Goal: Information Seeking & Learning: Learn about a topic

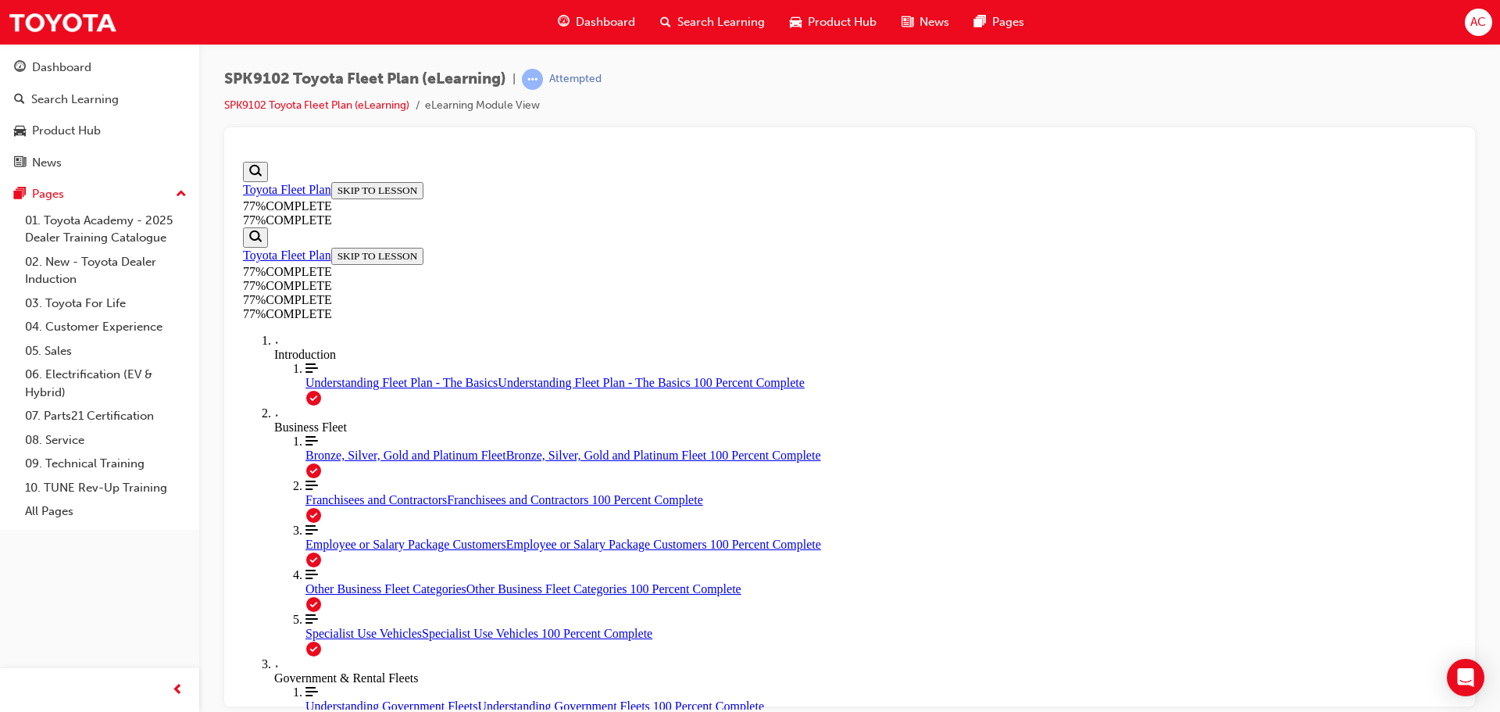
scroll to position [3161, 0]
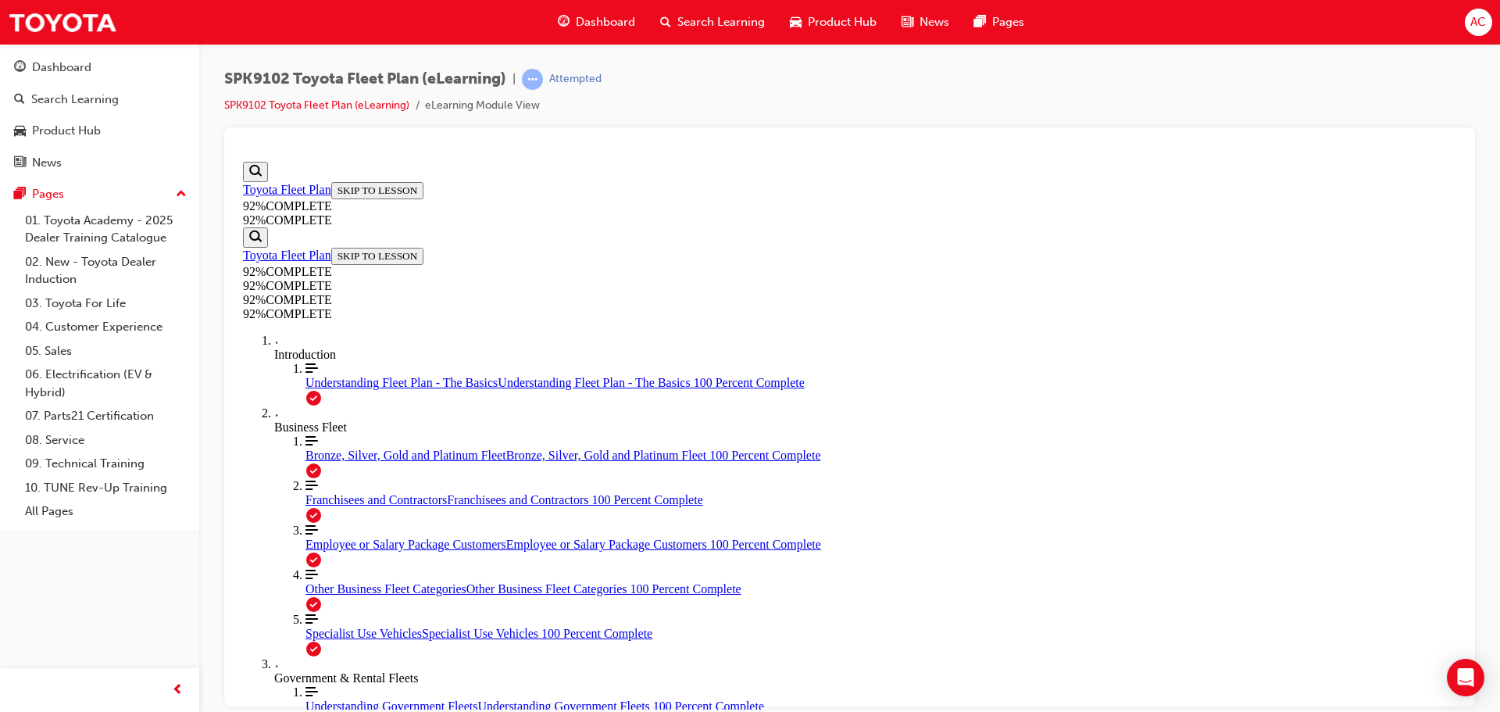
scroll to position [56, 0]
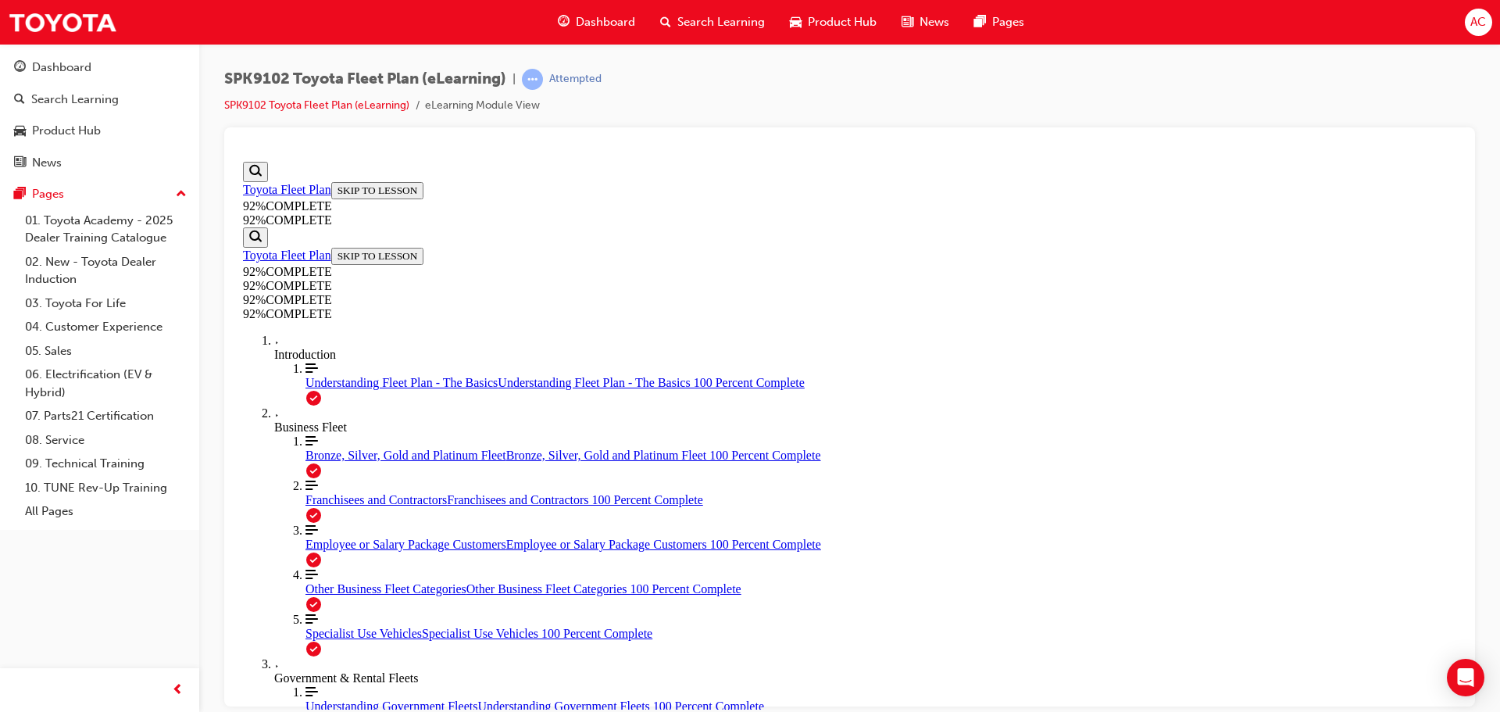
scroll to position [159, 0]
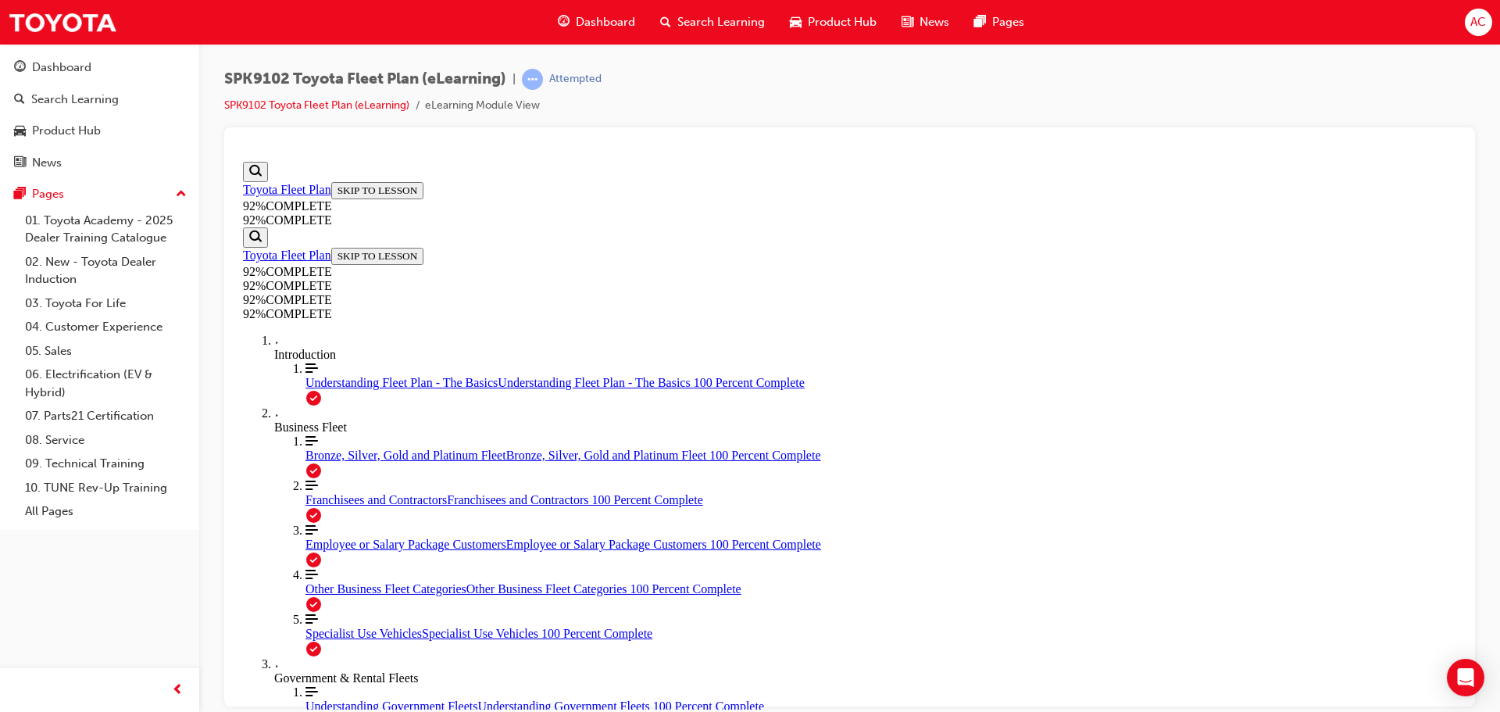
scroll to position [362, 0]
drag, startPoint x: 719, startPoint y: 546, endPoint x: 738, endPoint y: 562, distance: 25.5
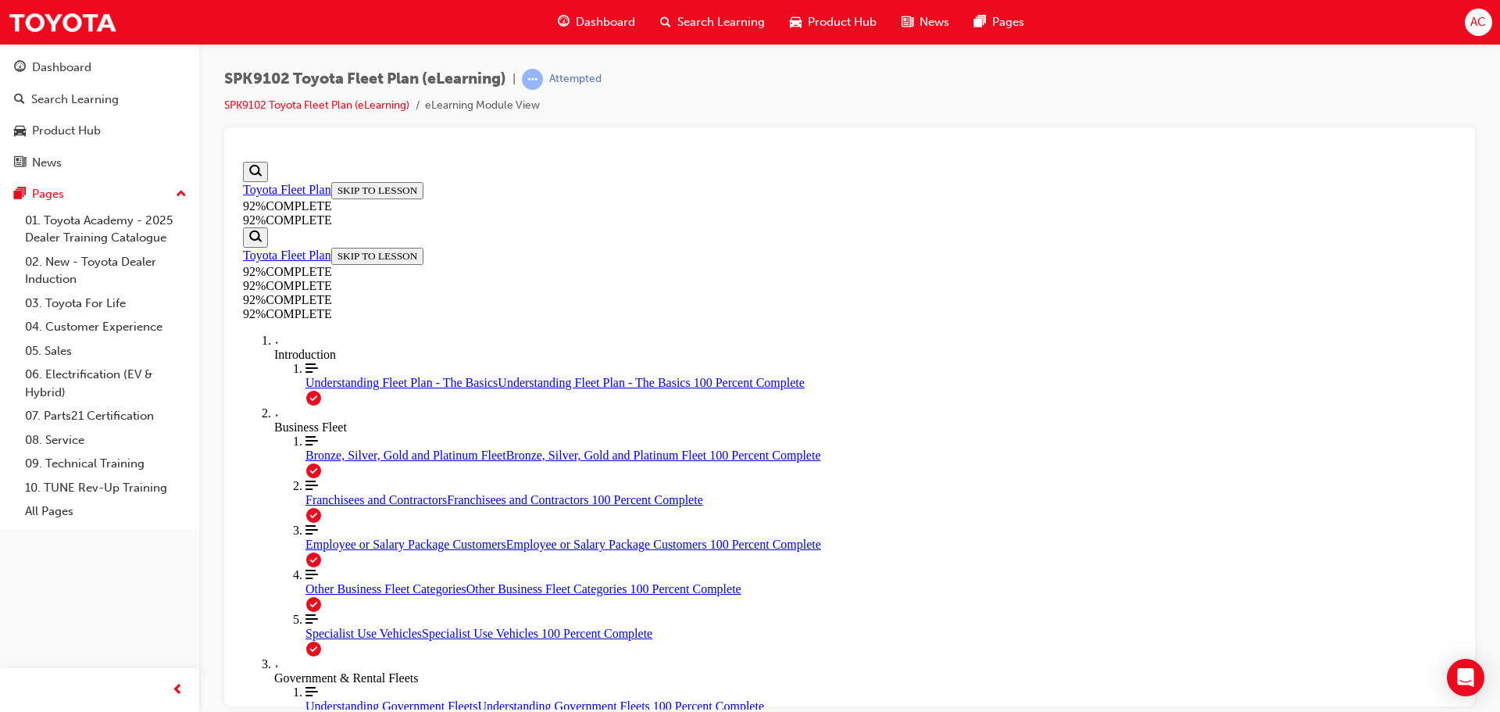
drag, startPoint x: 802, startPoint y: 483, endPoint x: 1090, endPoint y: 410, distance: 297.2
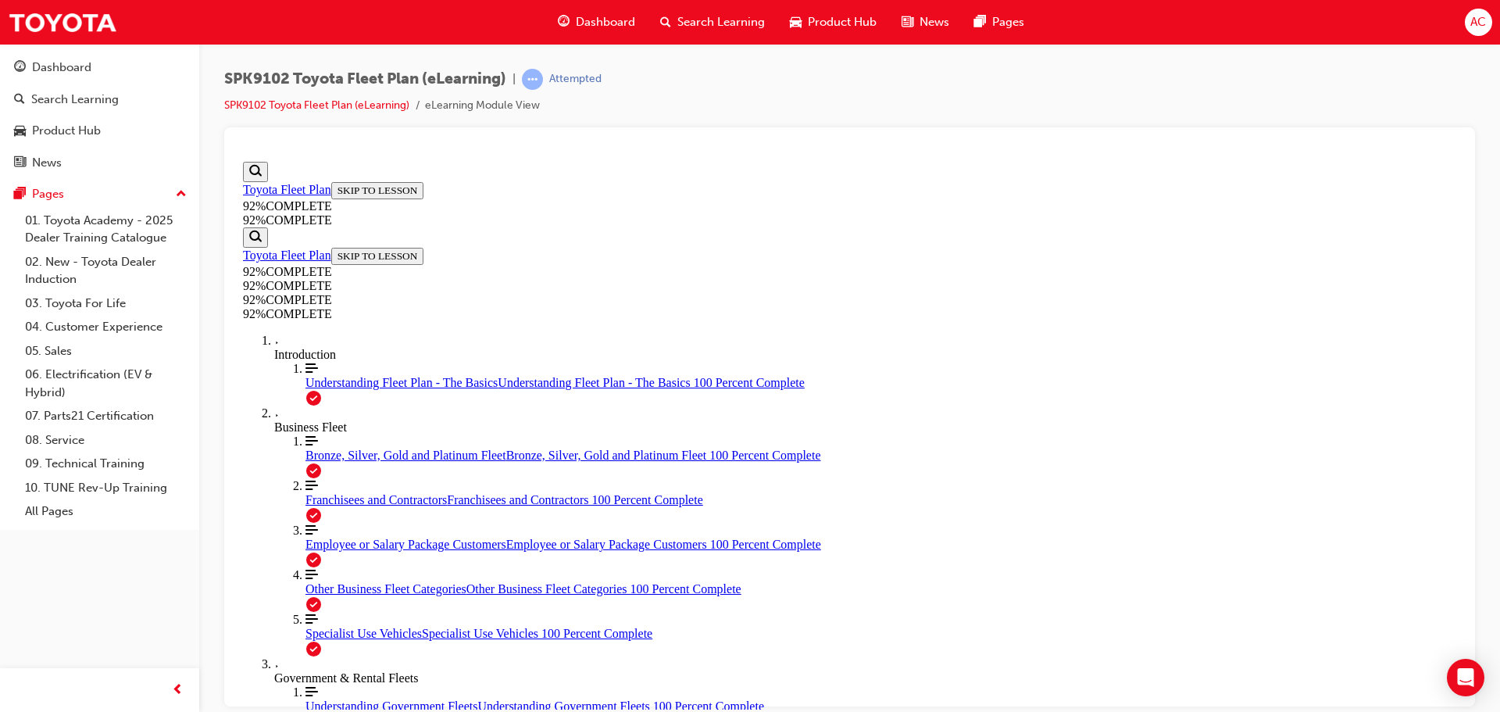
drag, startPoint x: 796, startPoint y: 543, endPoint x: 1033, endPoint y: 466, distance: 249.5
drag, startPoint x: 872, startPoint y: 544, endPoint x: 1090, endPoint y: 544, distance: 217.9
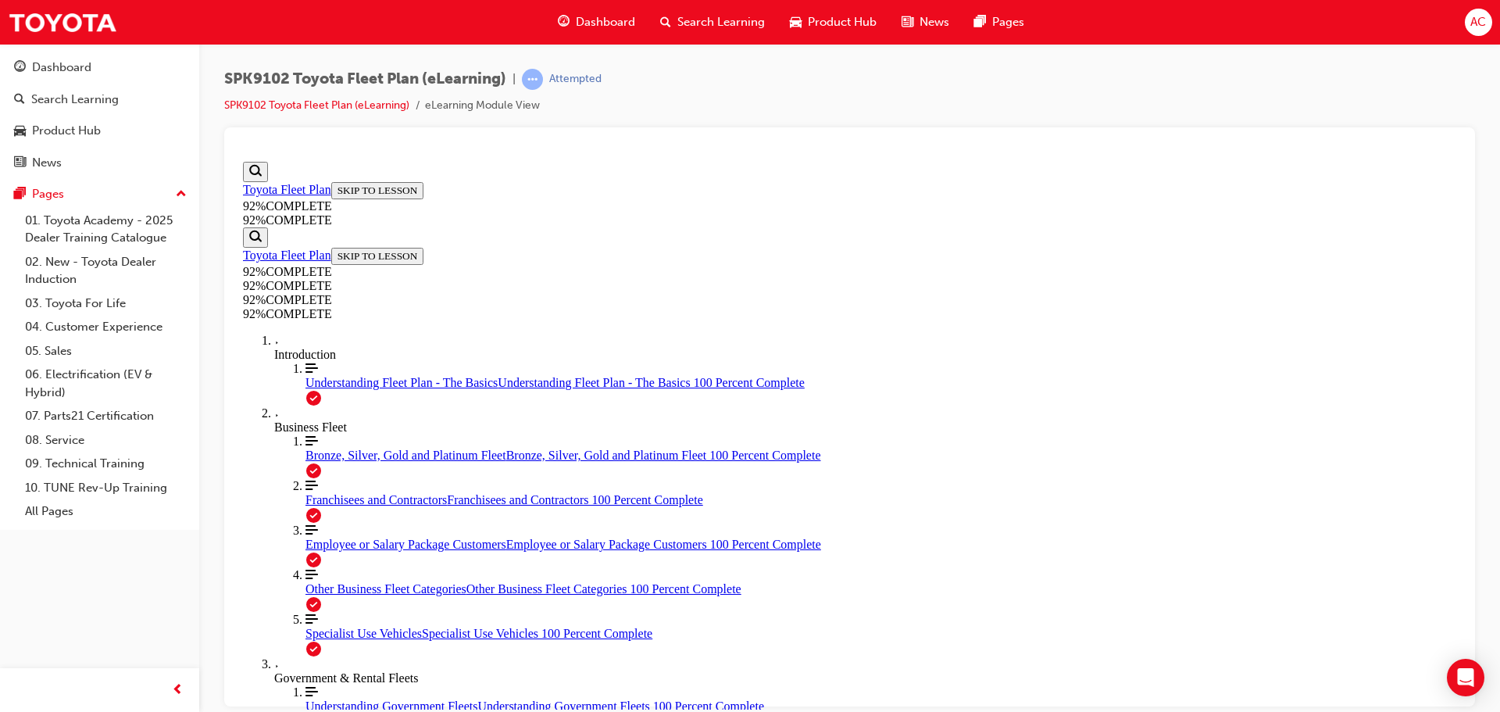
drag, startPoint x: 721, startPoint y: 526, endPoint x: 838, endPoint y: 593, distance: 134.7
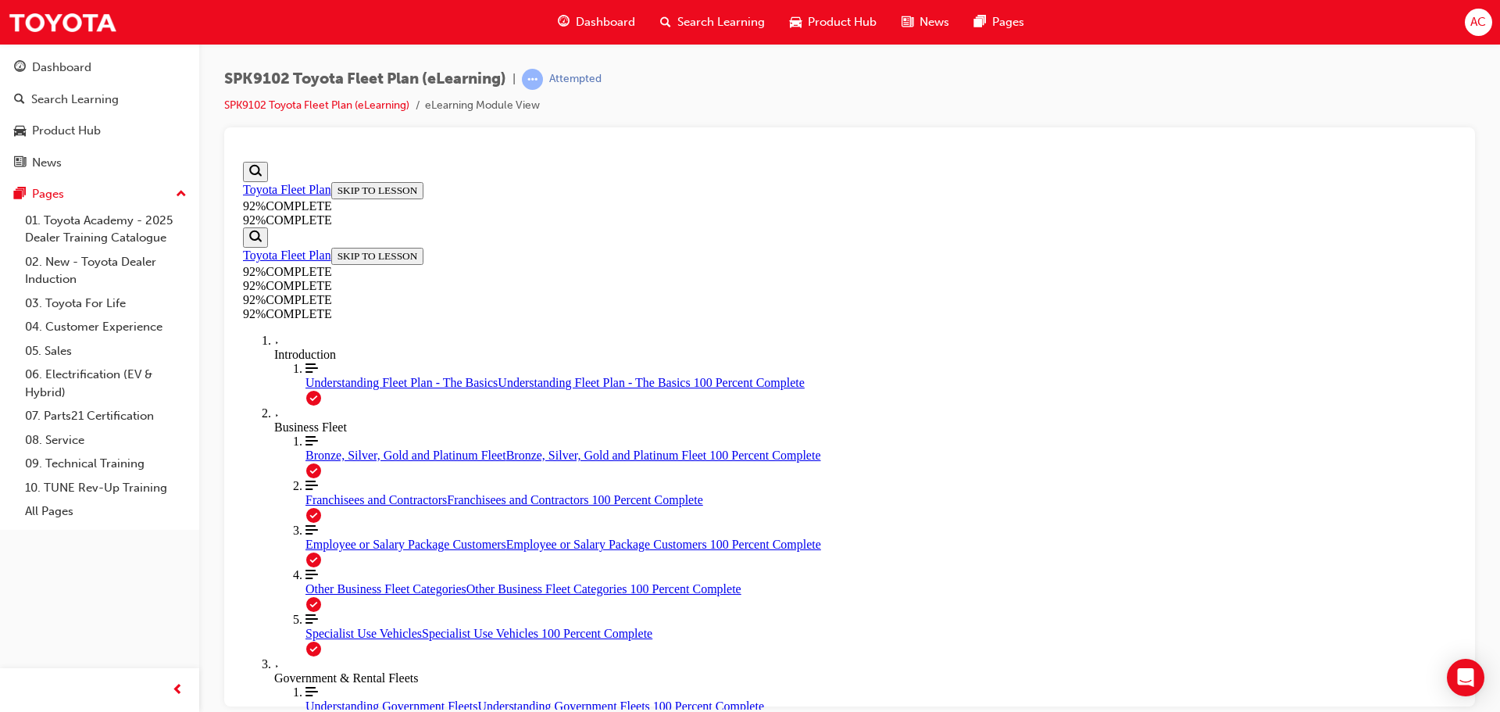
scroll to position [135, 0]
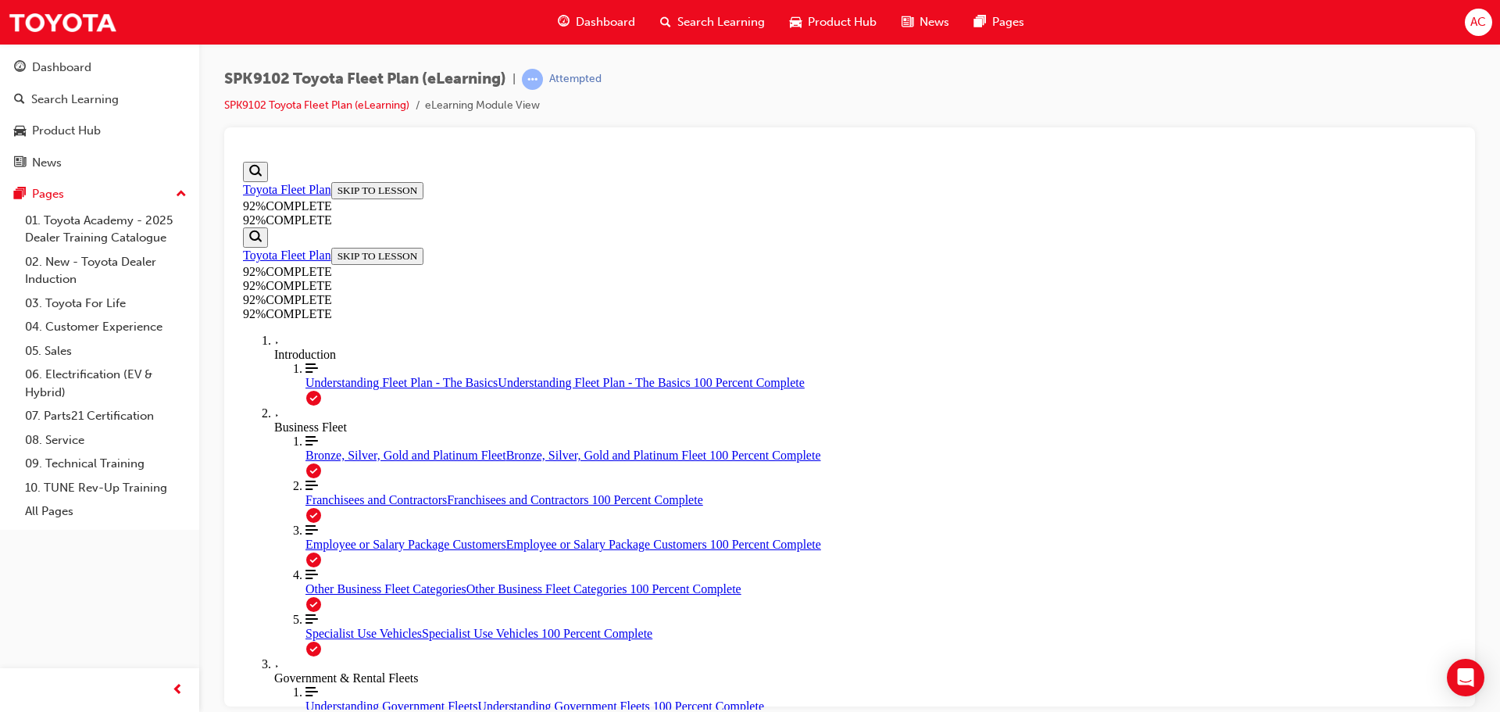
scroll to position [135, 0]
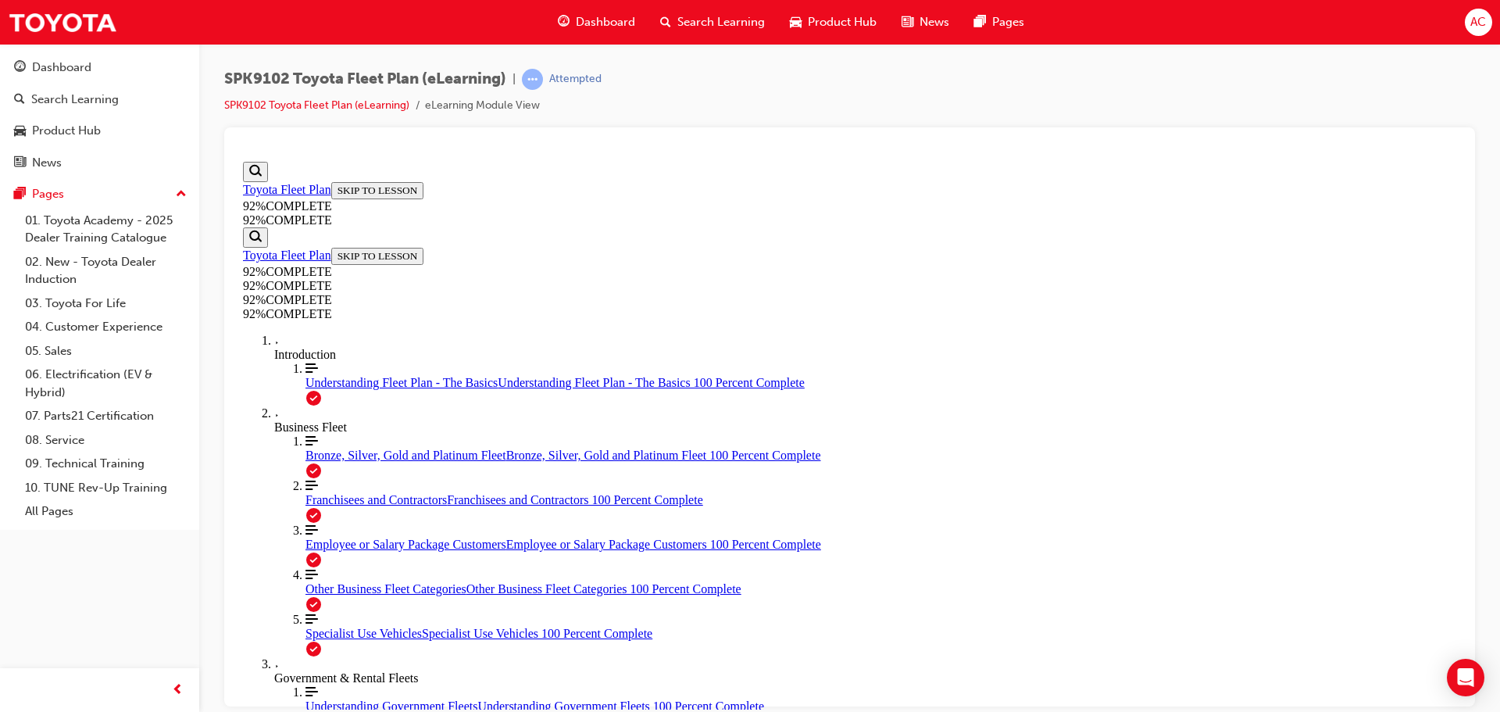
scroll to position [135, 0]
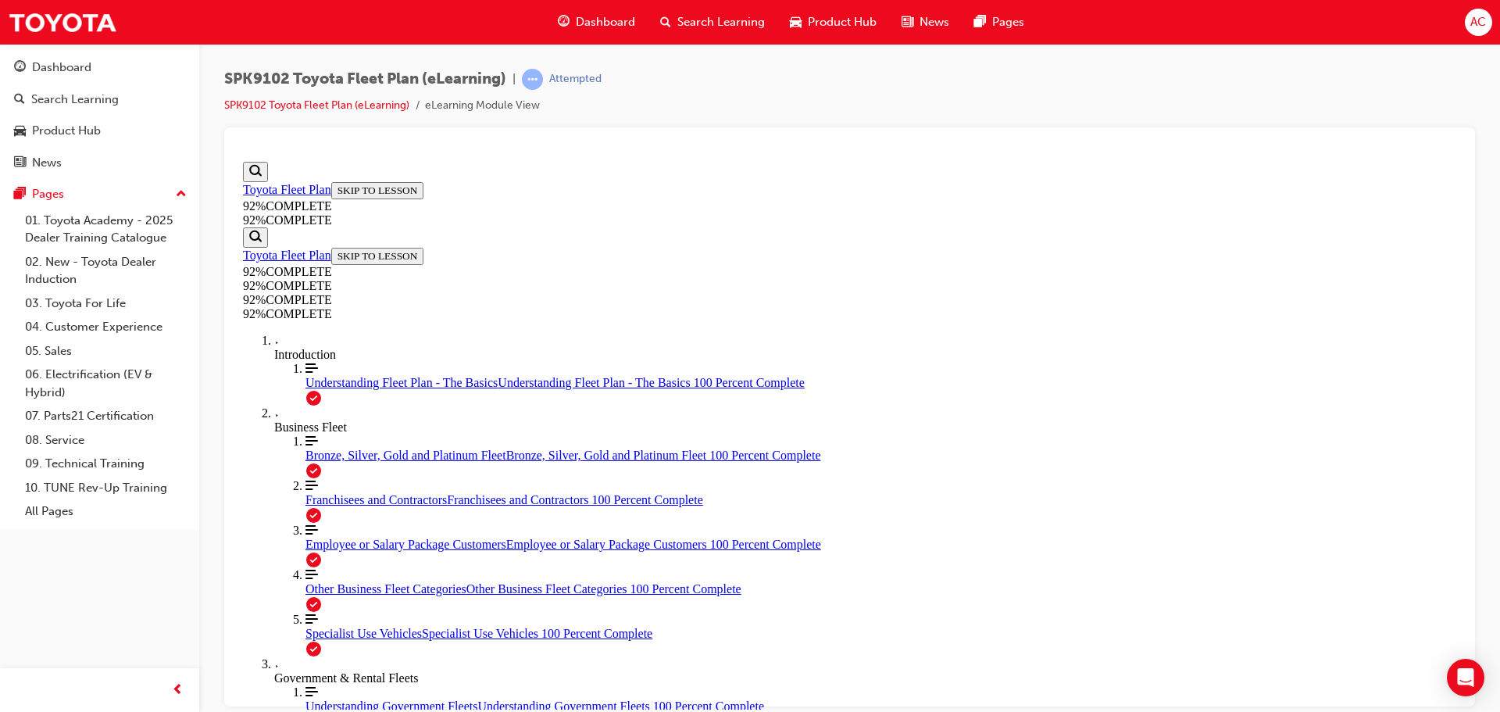
scroll to position [254, 0]
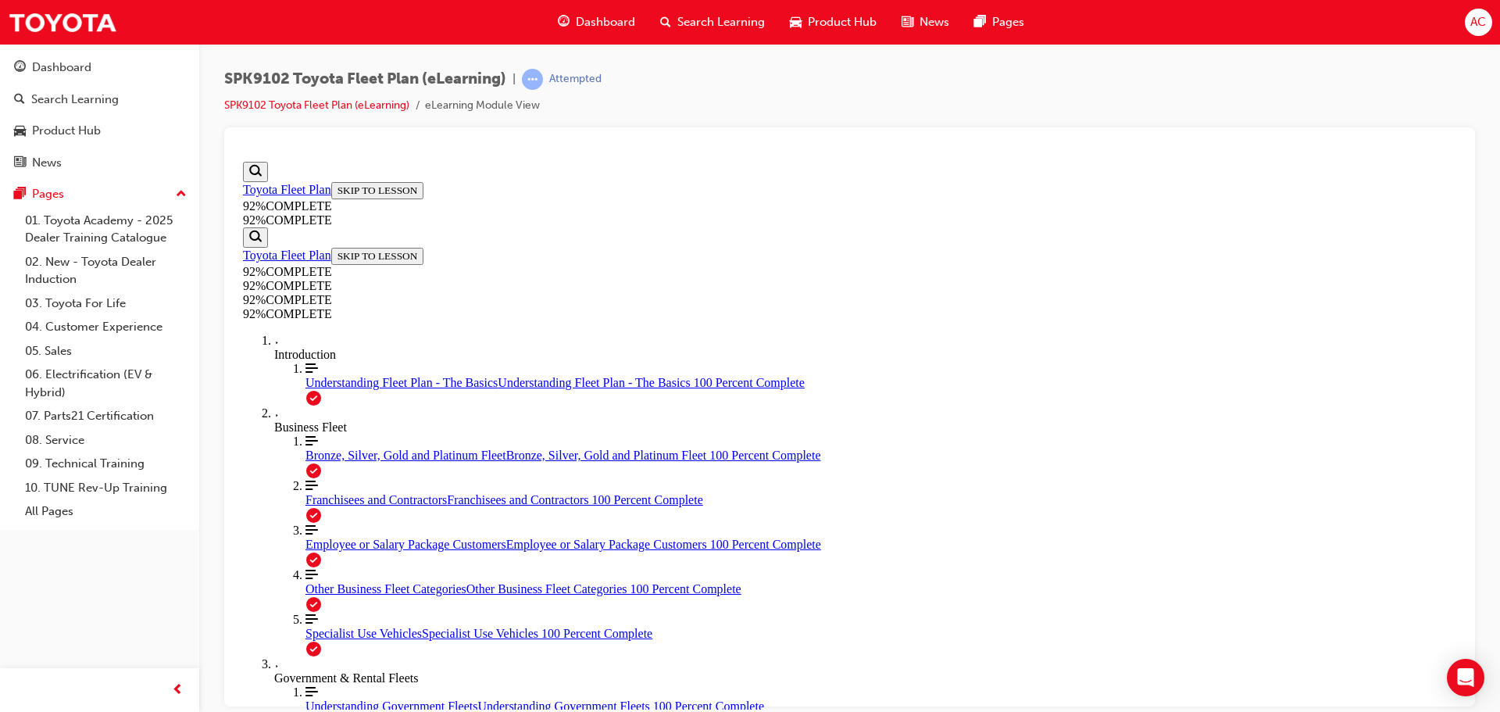
drag, startPoint x: 790, startPoint y: 425, endPoint x: 1113, endPoint y: 572, distance: 354.4
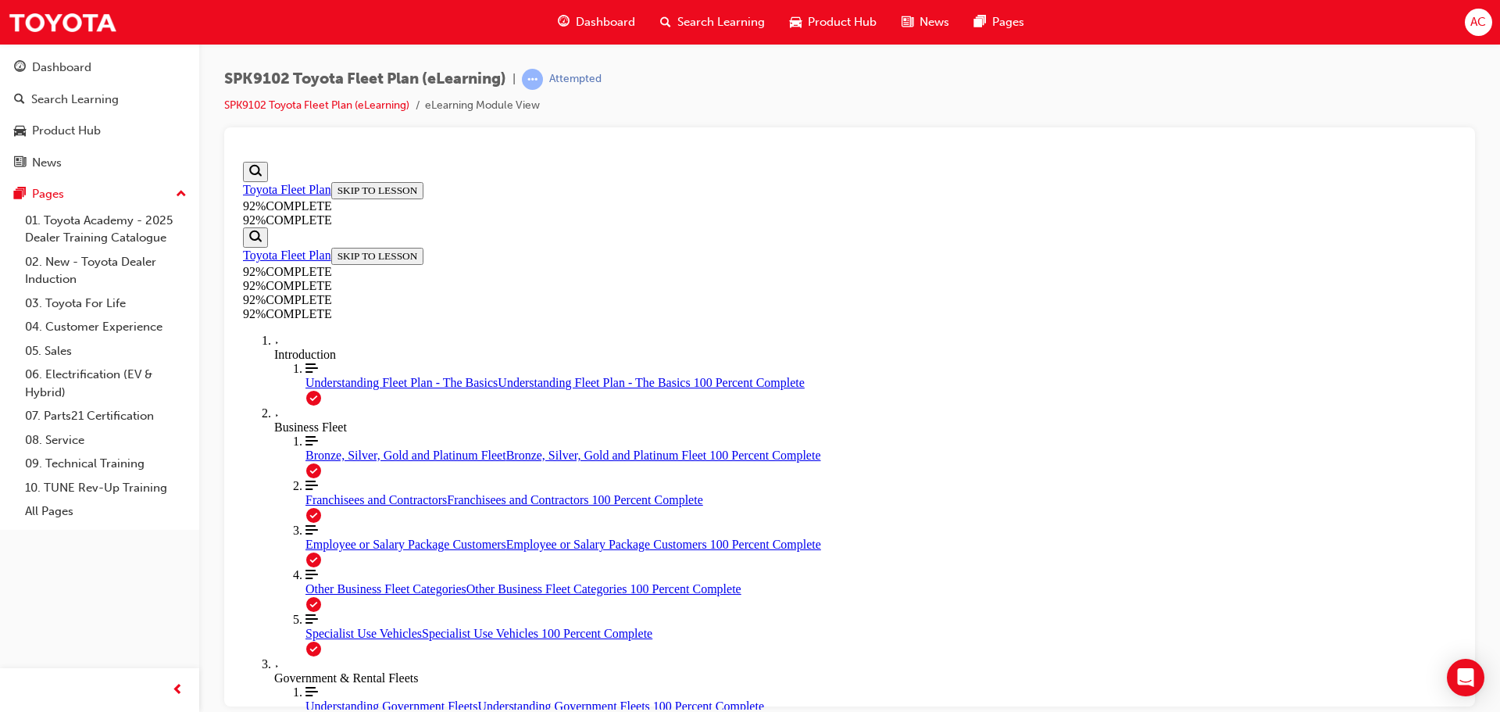
drag, startPoint x: 775, startPoint y: 507, endPoint x: 1049, endPoint y: 421, distance: 287.3
drag, startPoint x: 932, startPoint y: 509, endPoint x: 1014, endPoint y: 505, distance: 82.1
drag, startPoint x: 965, startPoint y: 644, endPoint x: 997, endPoint y: 619, distance: 40.8
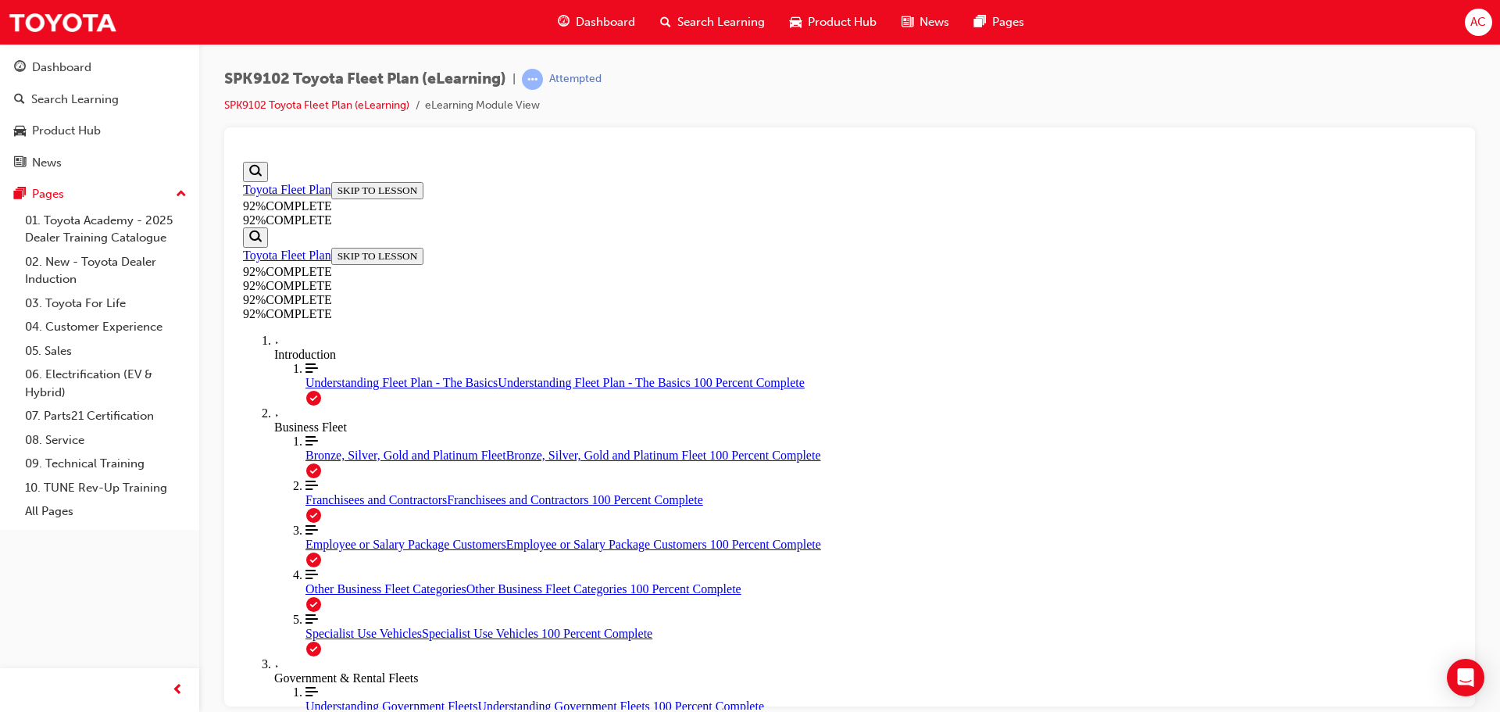
scroll to position [330, 0]
drag, startPoint x: 715, startPoint y: 463, endPoint x: 762, endPoint y: 518, distance: 72.5
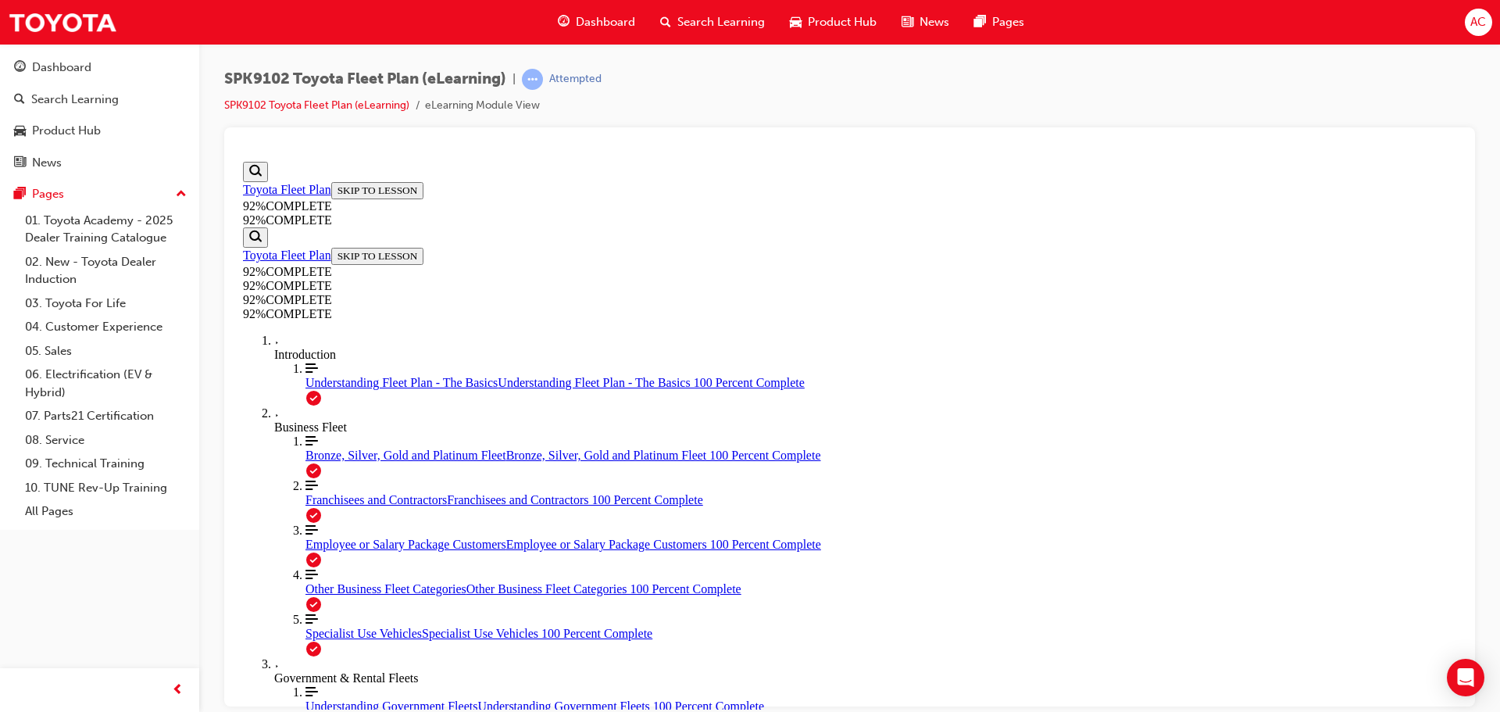
scroll to position [148, 0]
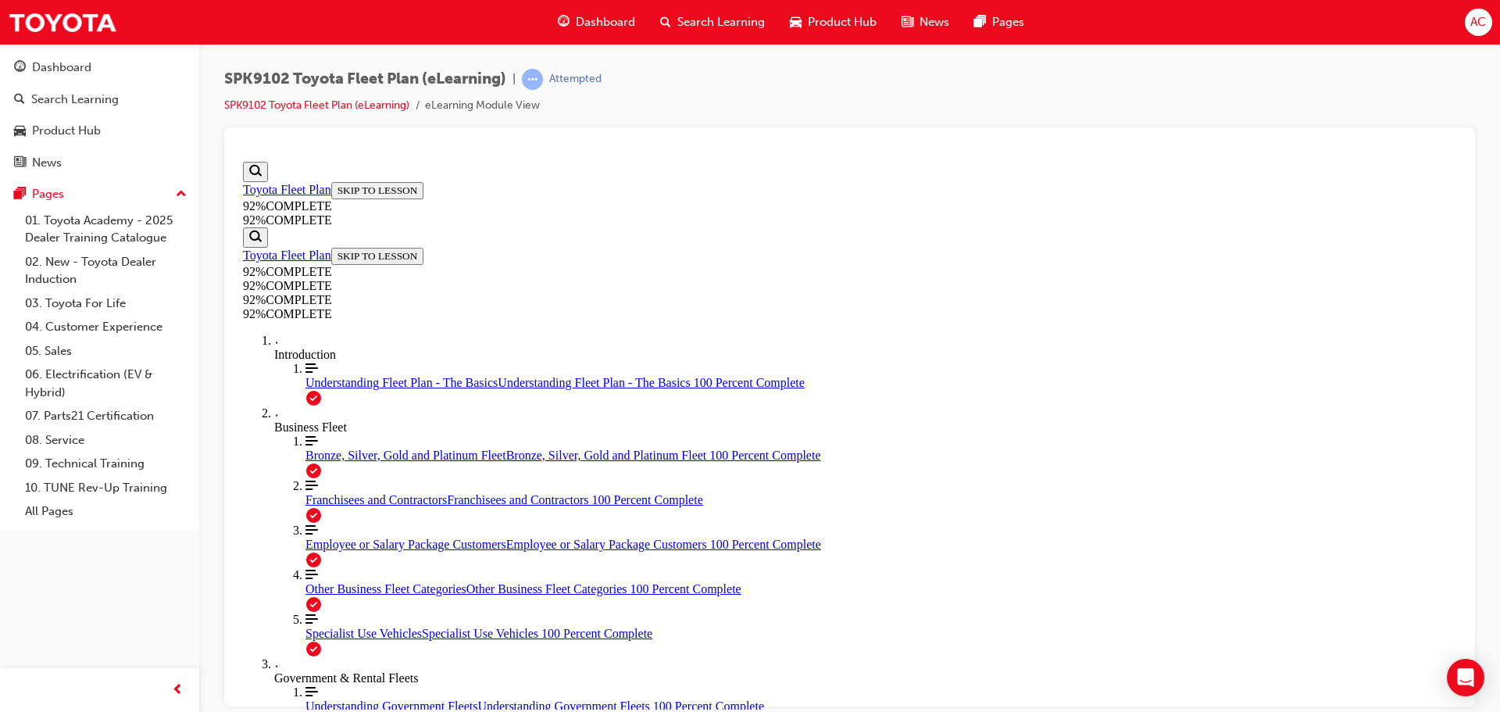
scroll to position [177, 0]
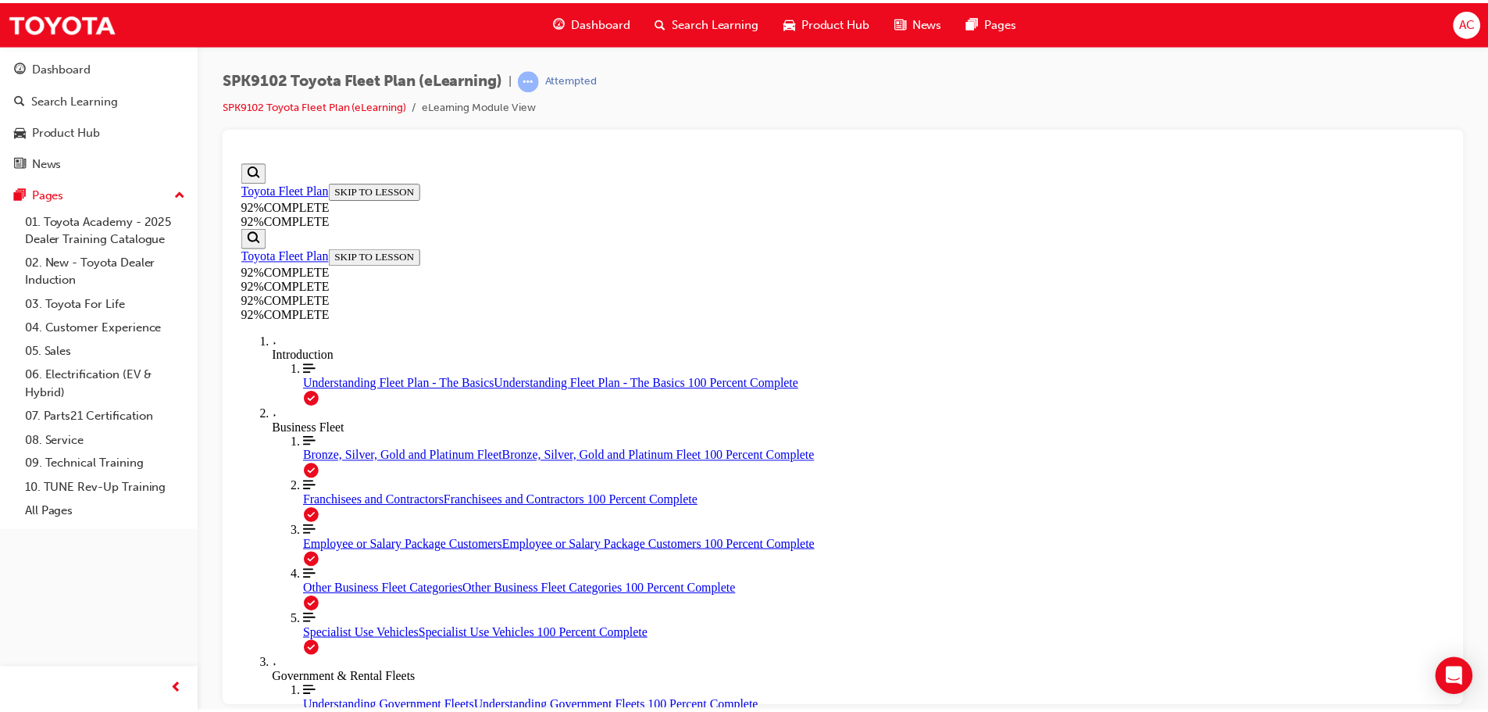
scroll to position [219, 0]
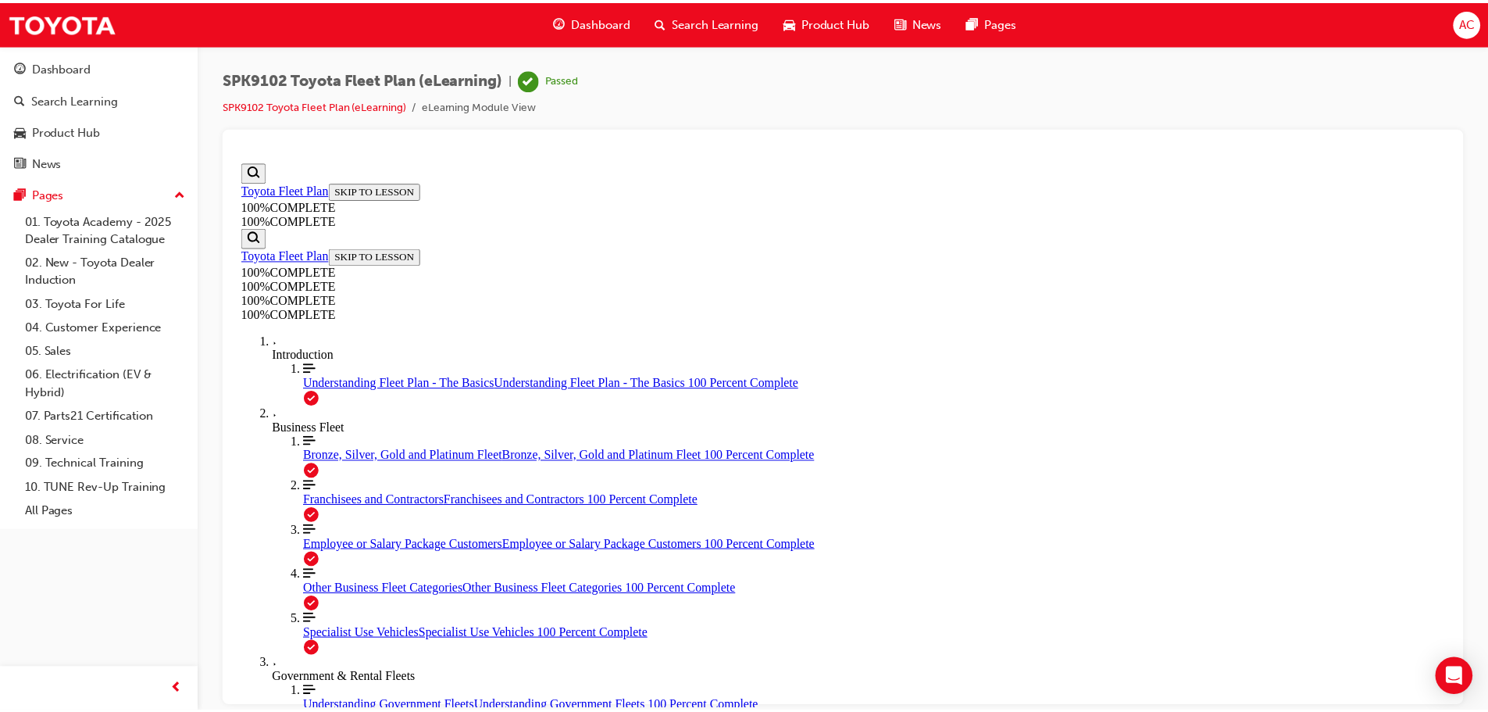
scroll to position [0, 0]
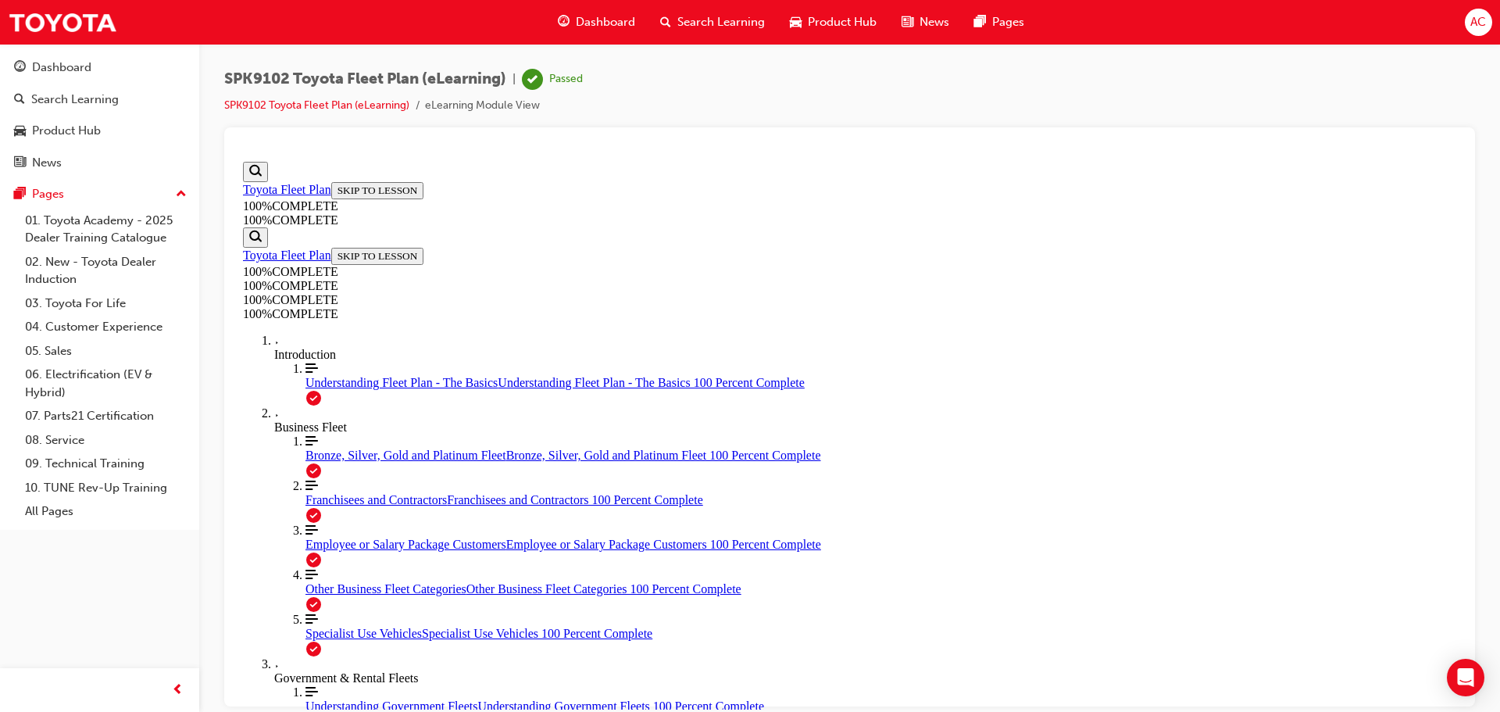
click at [70, 67] on div "Dashboard" at bounding box center [61, 68] width 59 height 18
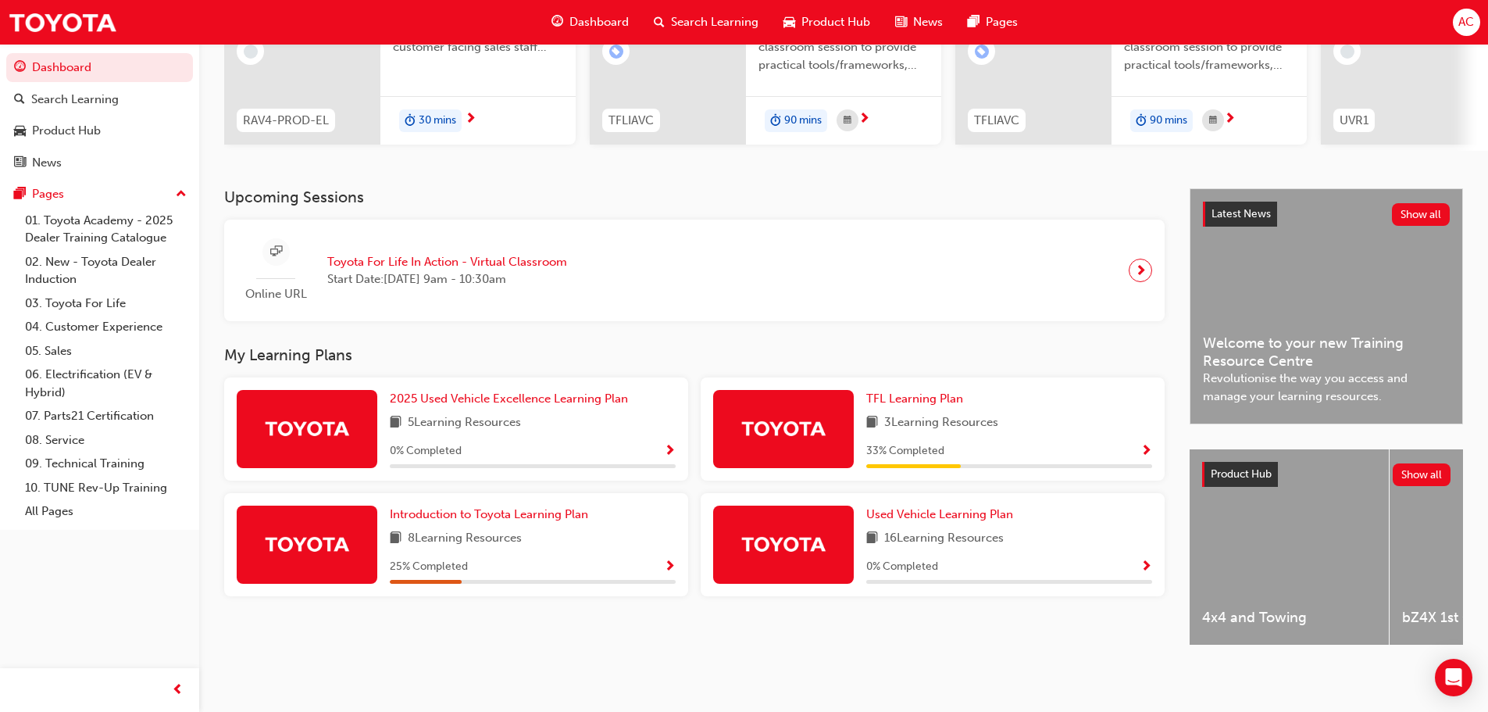
scroll to position [222, 0]
click at [464, 507] on span "Introduction to Toyota Learning Plan" at bounding box center [489, 514] width 198 height 14
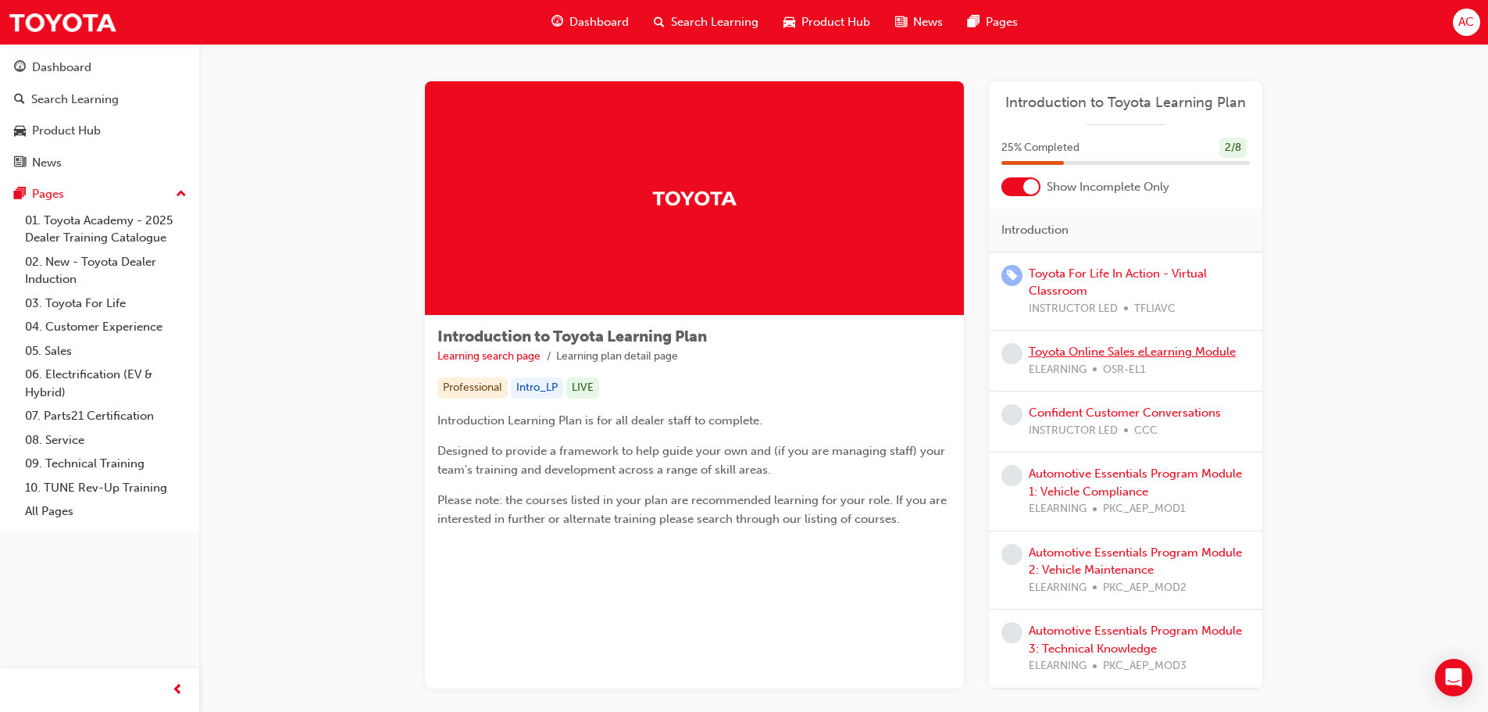
click at [1101, 349] on link "Toyota Online Sales eLearning Module" at bounding box center [1132, 351] width 207 height 14
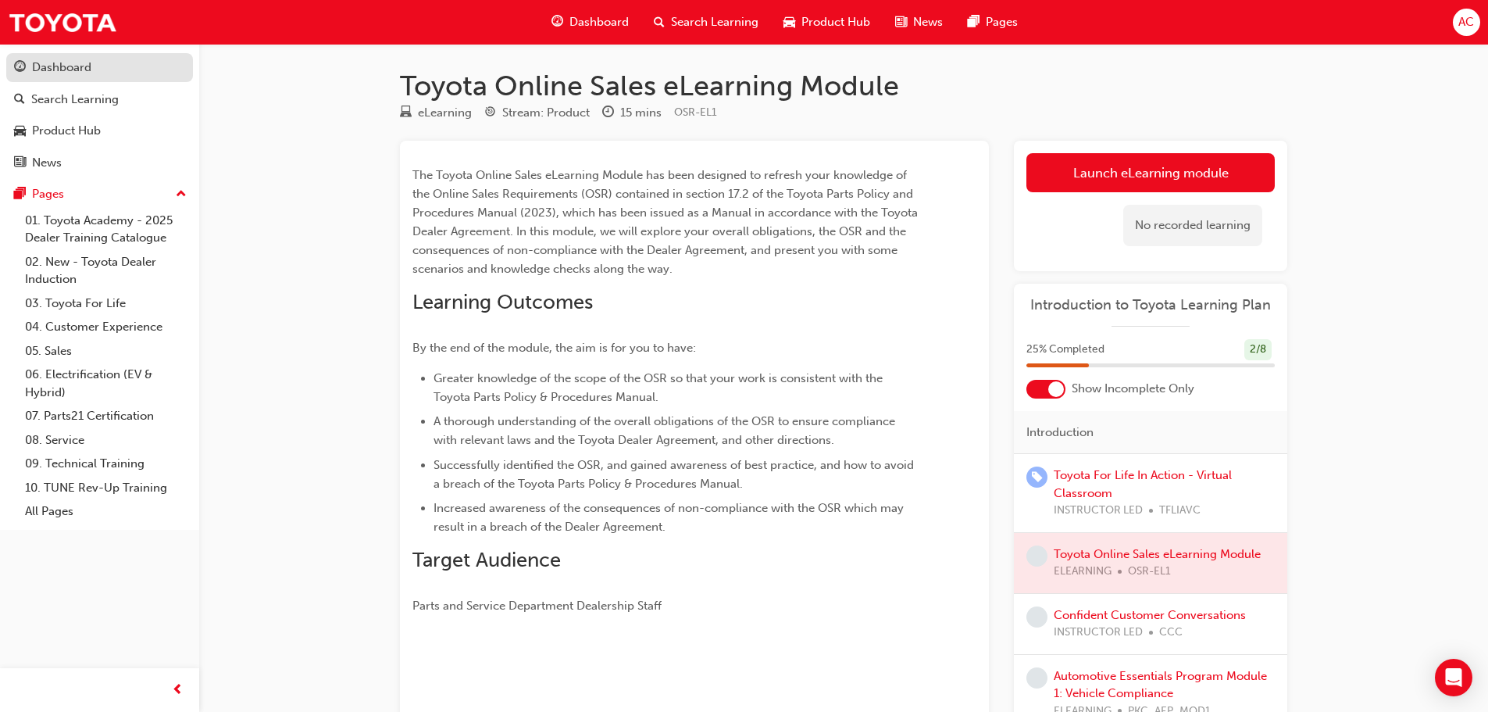
click at [51, 71] on div "Dashboard" at bounding box center [61, 68] width 59 height 18
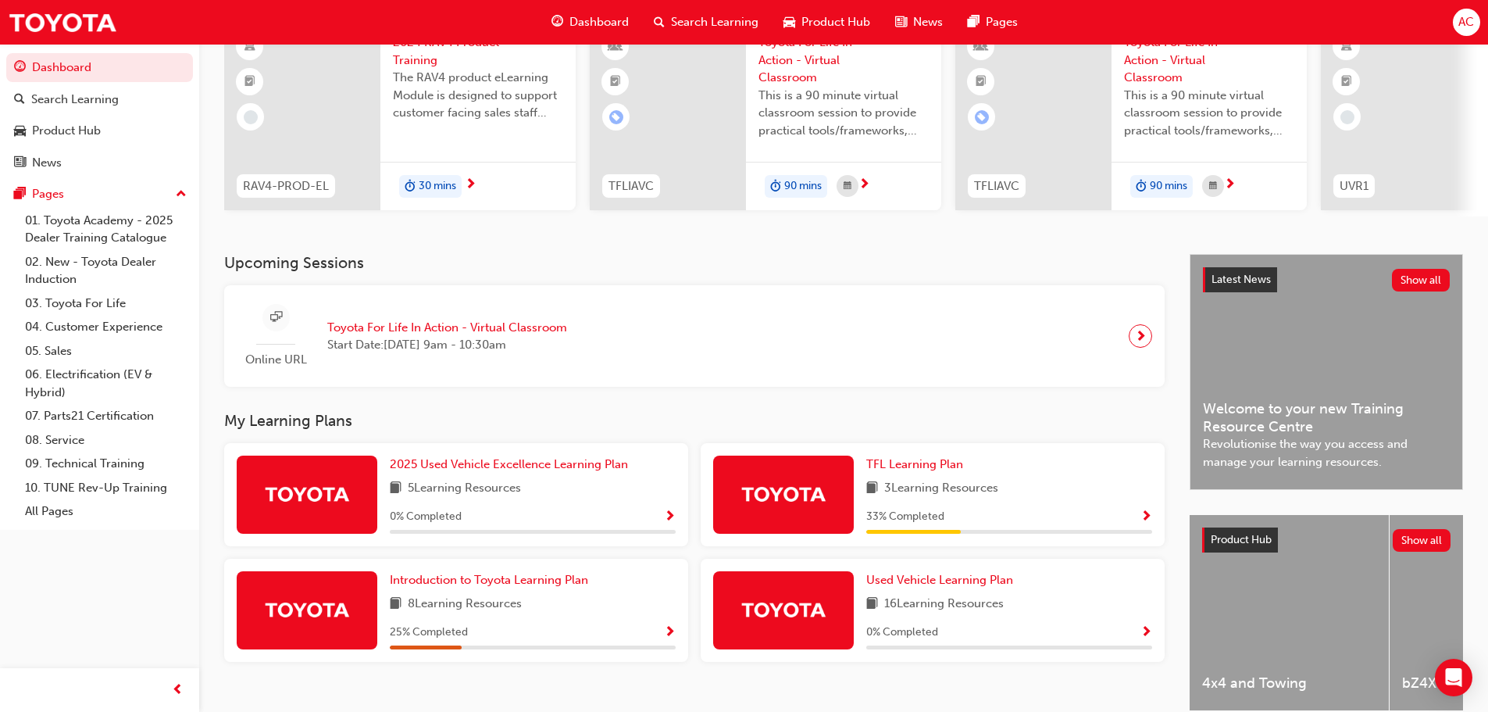
scroll to position [222, 0]
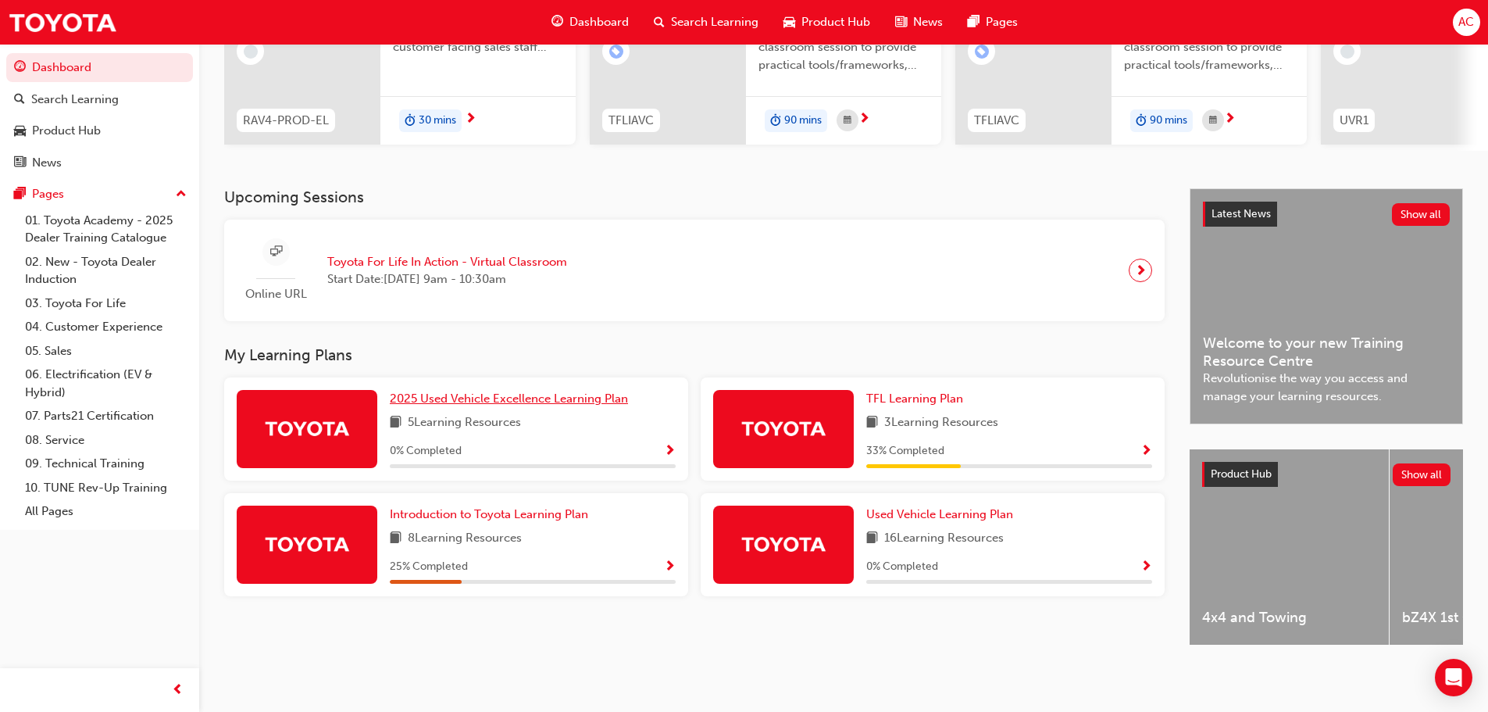
click at [476, 391] on span "2025 Used Vehicle Excellence Learning Plan" at bounding box center [509, 398] width 238 height 14
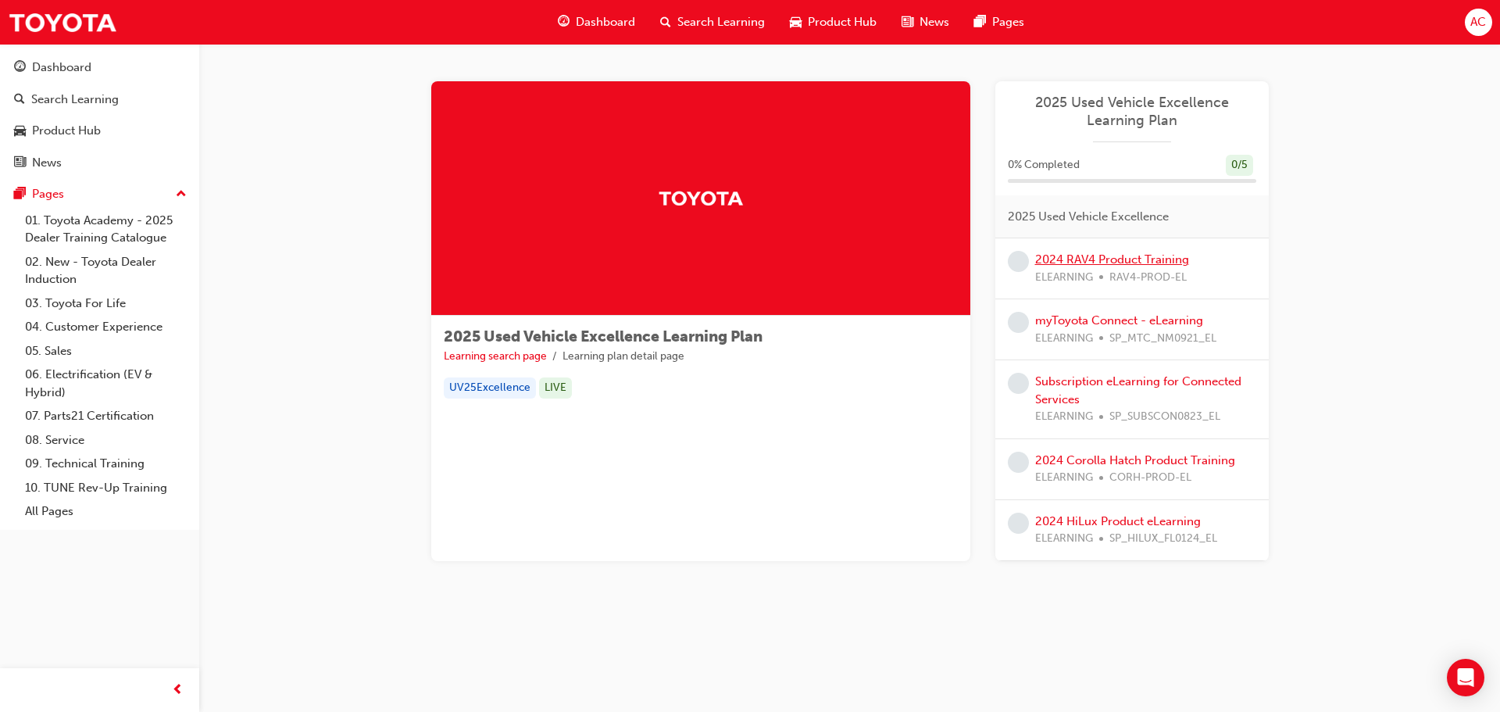
click at [1115, 262] on link "2024 RAV4 Product Training" at bounding box center [1112, 259] width 154 height 14
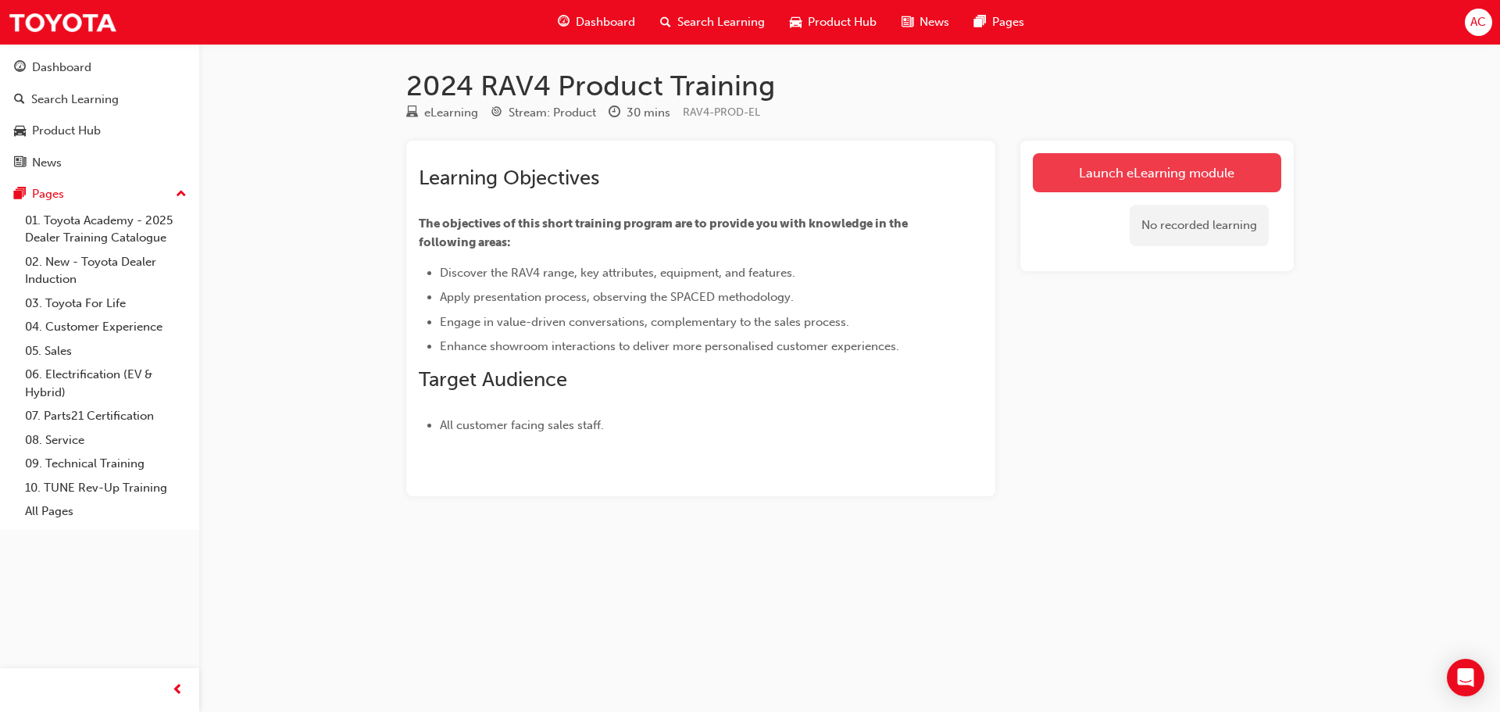
click at [1179, 173] on link "Launch eLearning module" at bounding box center [1157, 172] width 248 height 39
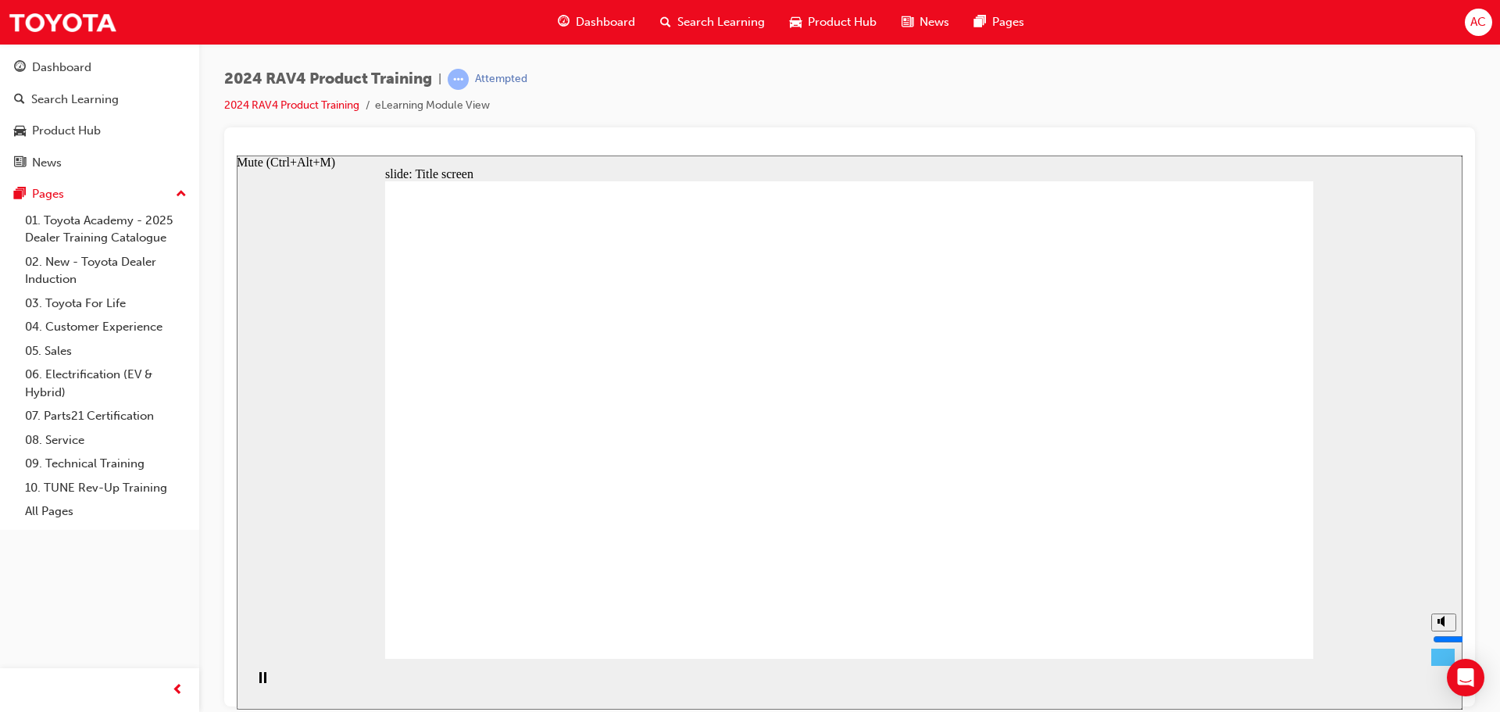
drag, startPoint x: 1443, startPoint y: 624, endPoint x: 1431, endPoint y: 639, distance: 18.9
click at [1441, 640] on input "volume" at bounding box center [1483, 638] width 101 height 12
click at [1443, 642] on input "volume" at bounding box center [1483, 638] width 101 height 12
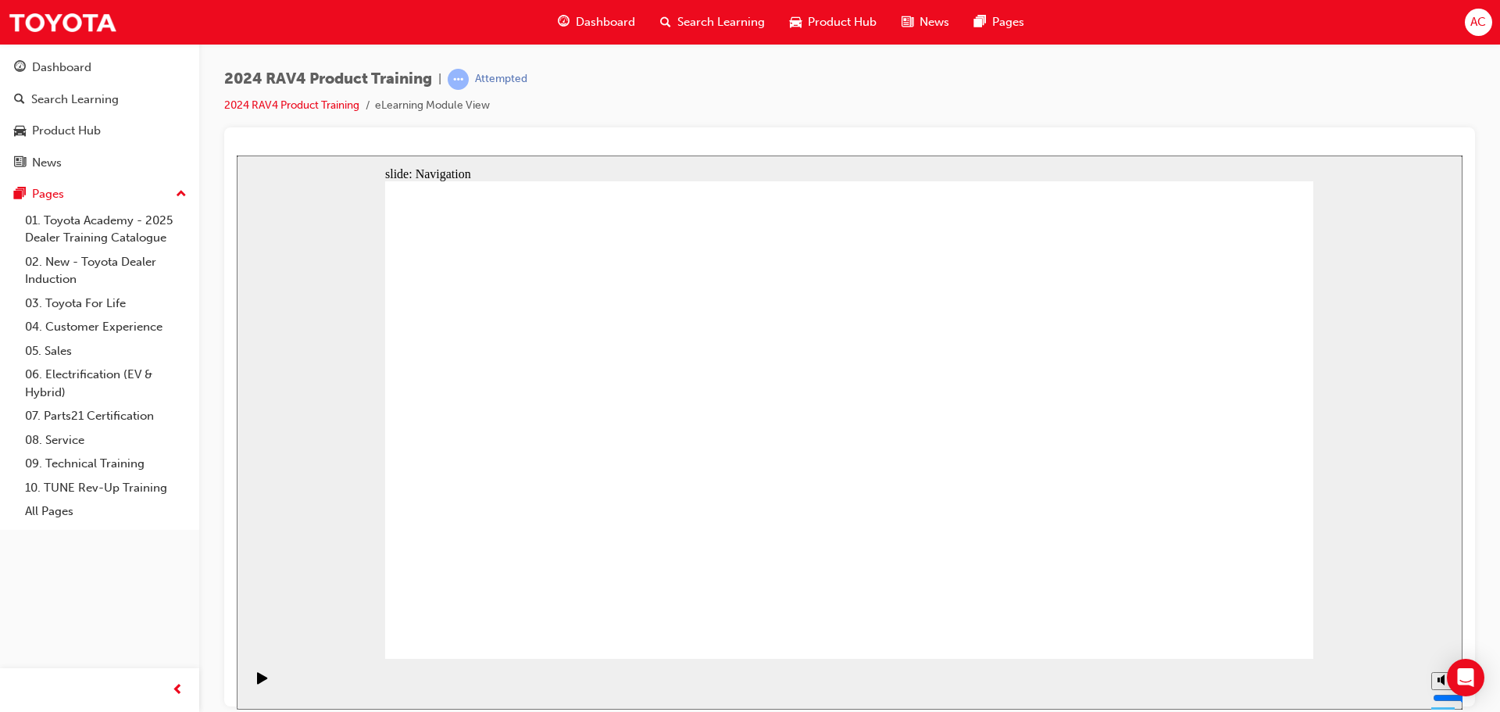
type input "2"
click at [1443, 644] on input "volume" at bounding box center [1483, 638] width 101 height 12
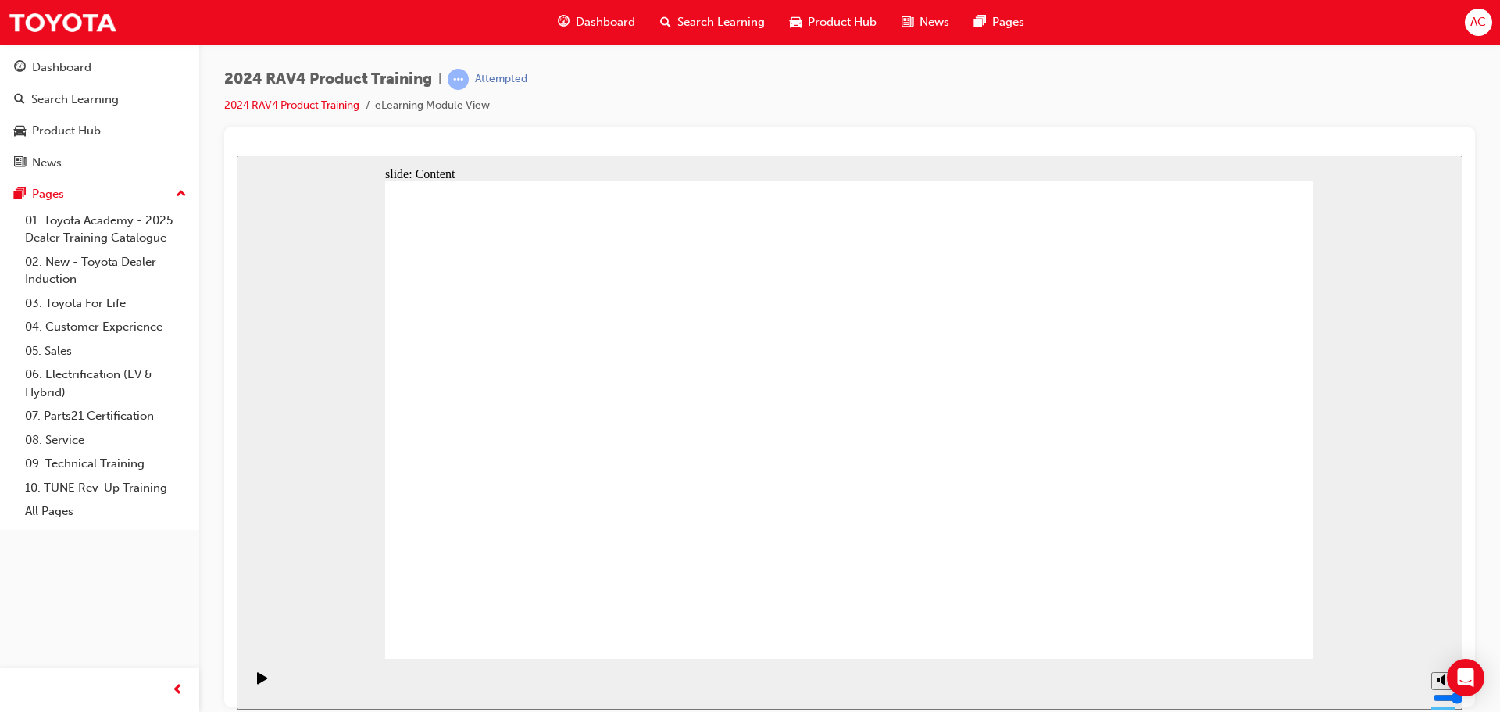
drag, startPoint x: 671, startPoint y: 428, endPoint x: 669, endPoint y: 416, distance: 12.7
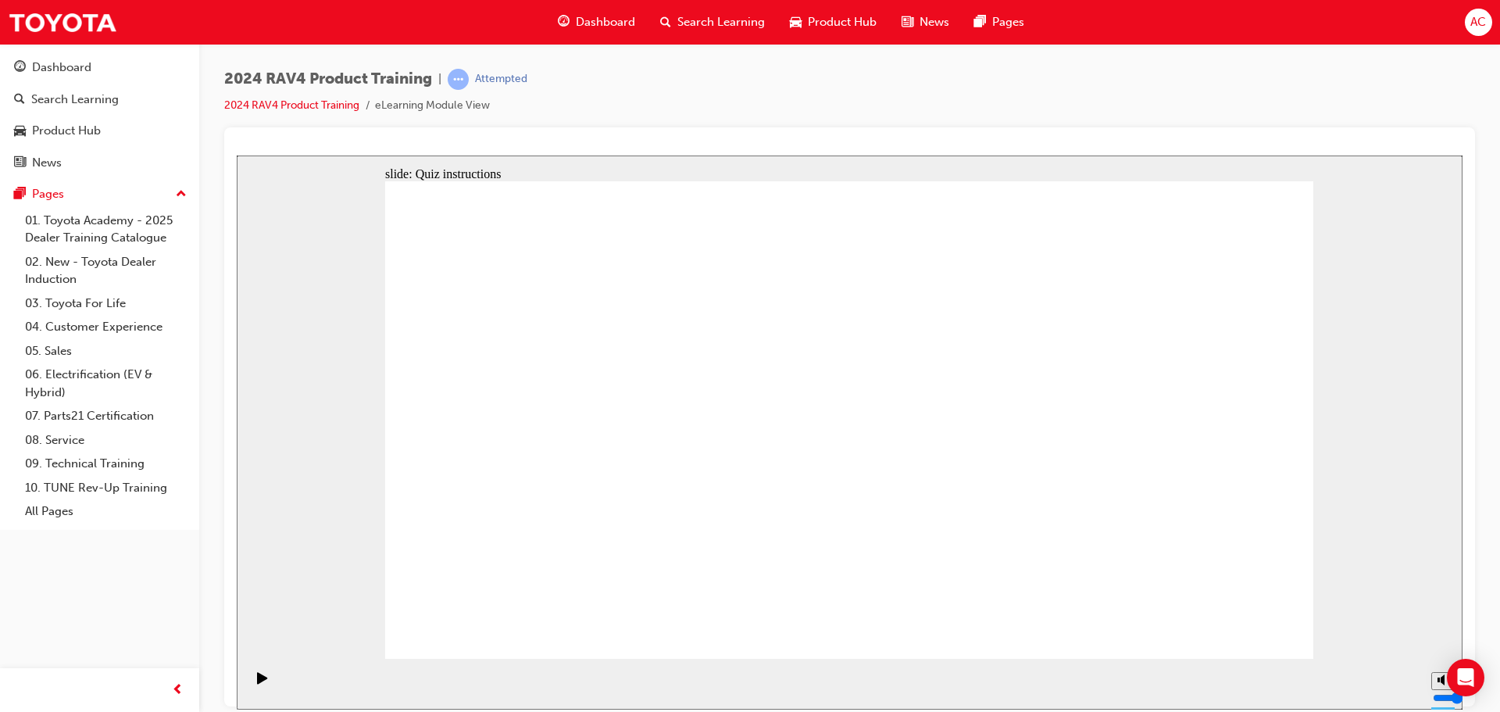
radio input "true"
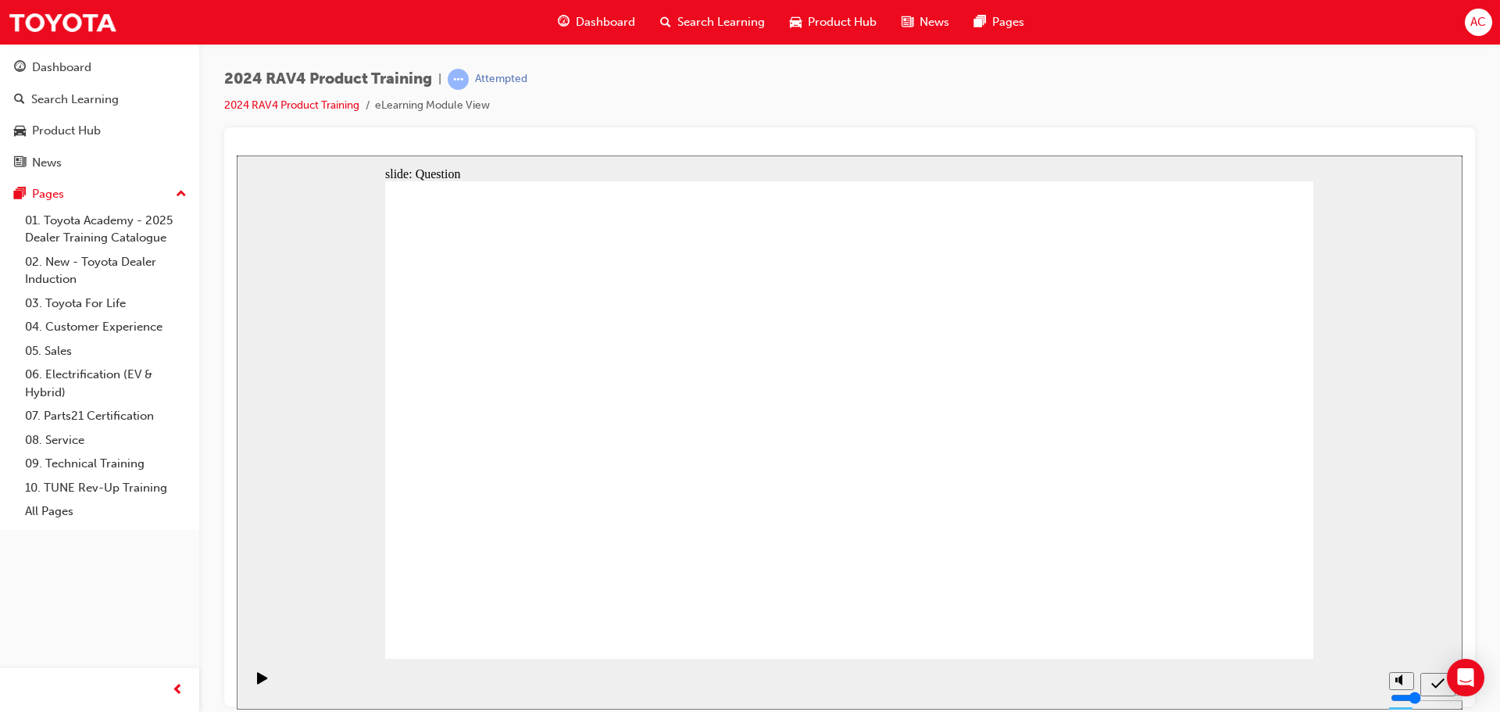
radio input "true"
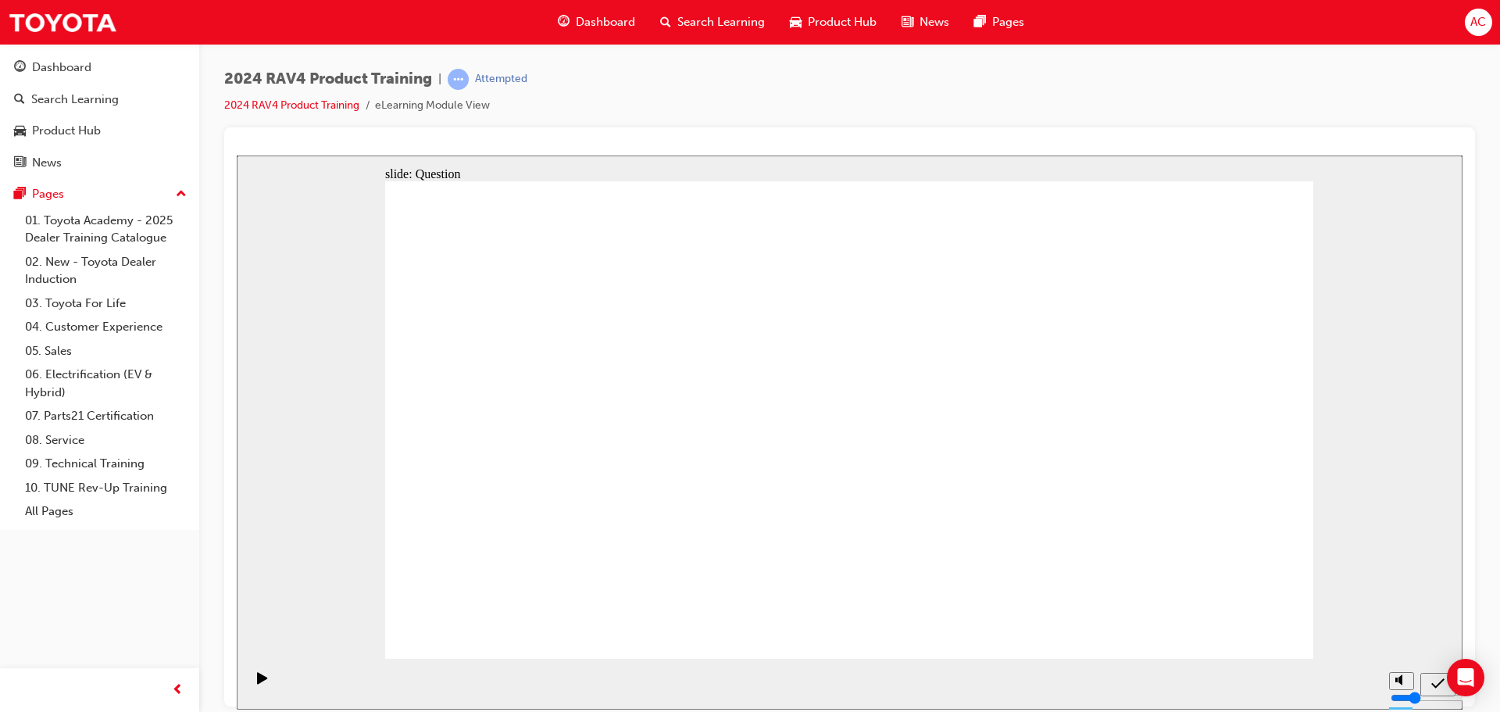
radio input "true"
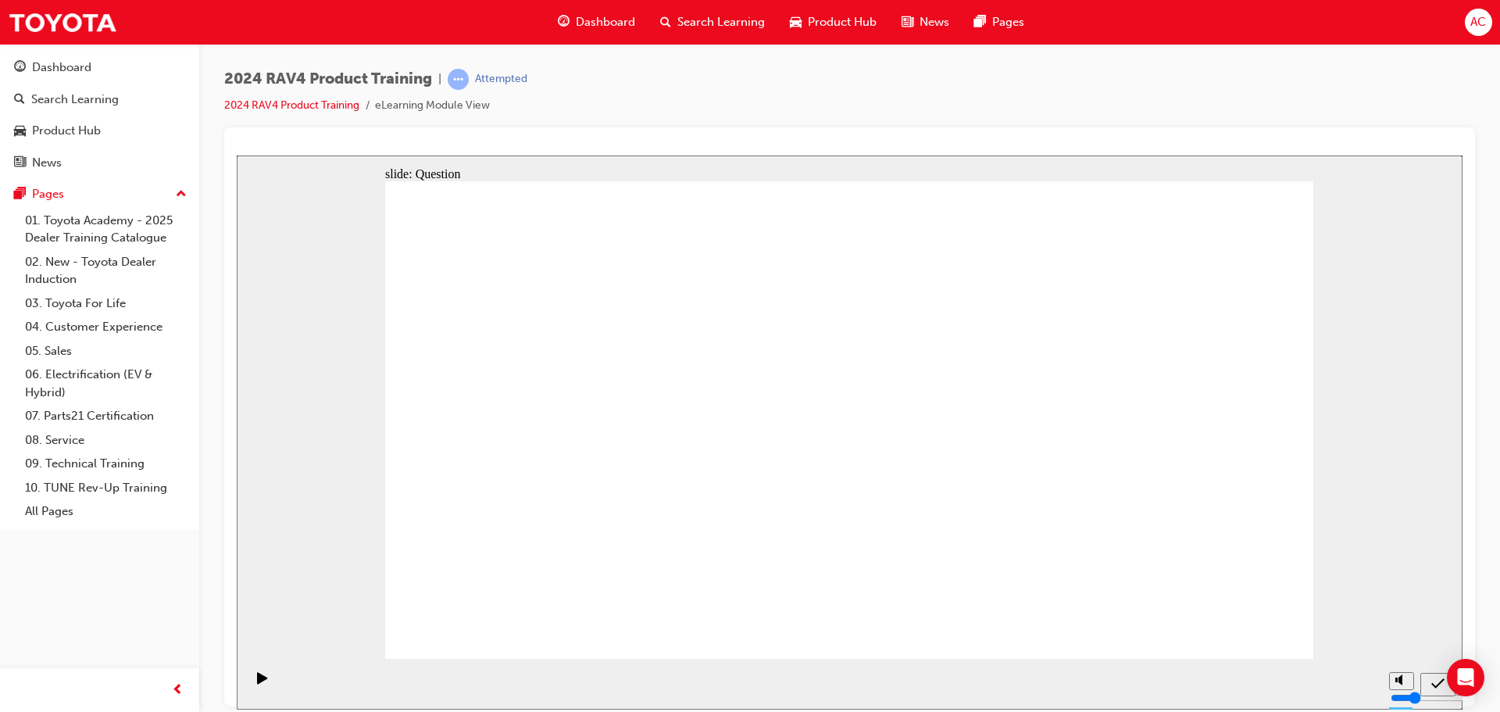
drag, startPoint x: 587, startPoint y: 552, endPoint x: 573, endPoint y: 369, distance: 184.1
drag, startPoint x: 740, startPoint y: 376, endPoint x: 1079, endPoint y: 537, distance: 375.6
drag, startPoint x: 944, startPoint y: 359, endPoint x: 573, endPoint y: 522, distance: 406.1
drag, startPoint x: 550, startPoint y: 366, endPoint x: 906, endPoint y: 542, distance: 397.2
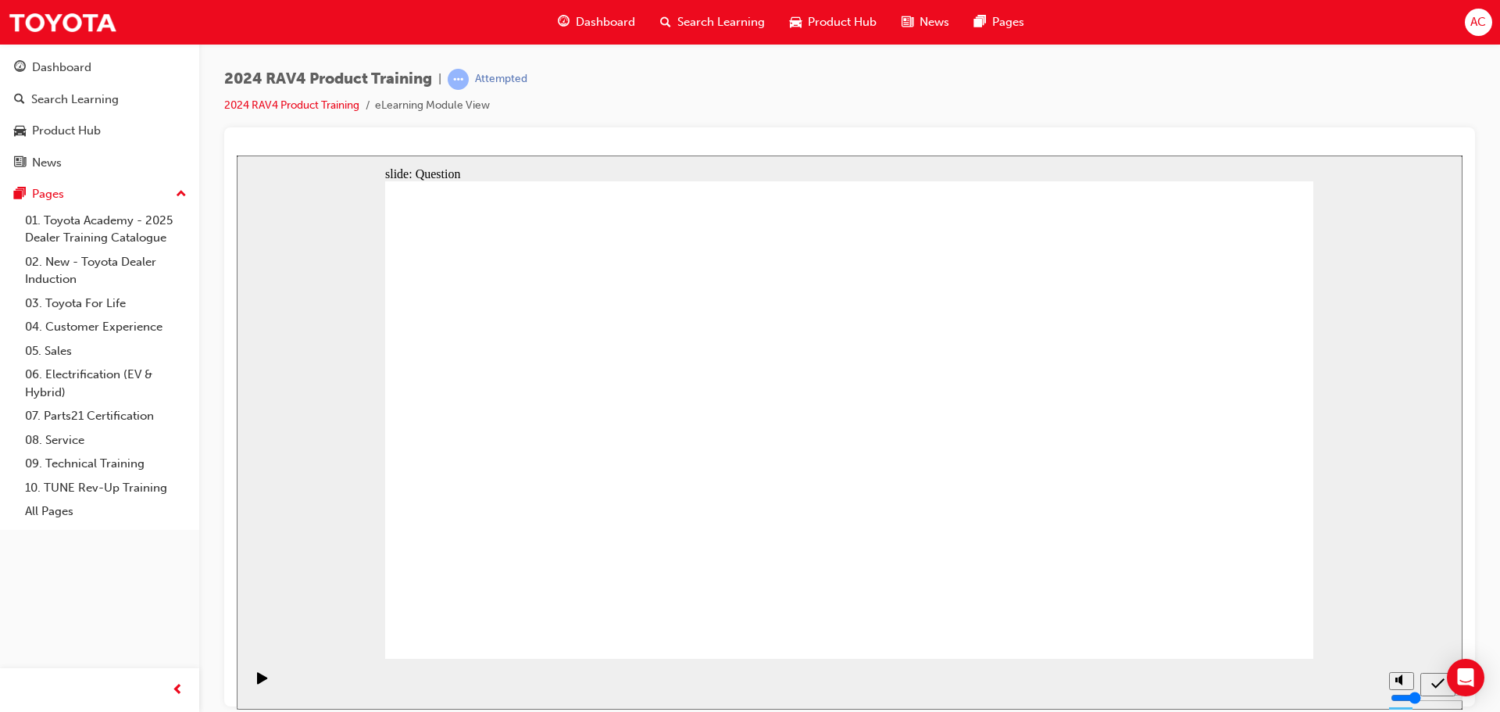
drag, startPoint x: 1095, startPoint y: 367, endPoint x: 708, endPoint y: 538, distance: 423.5
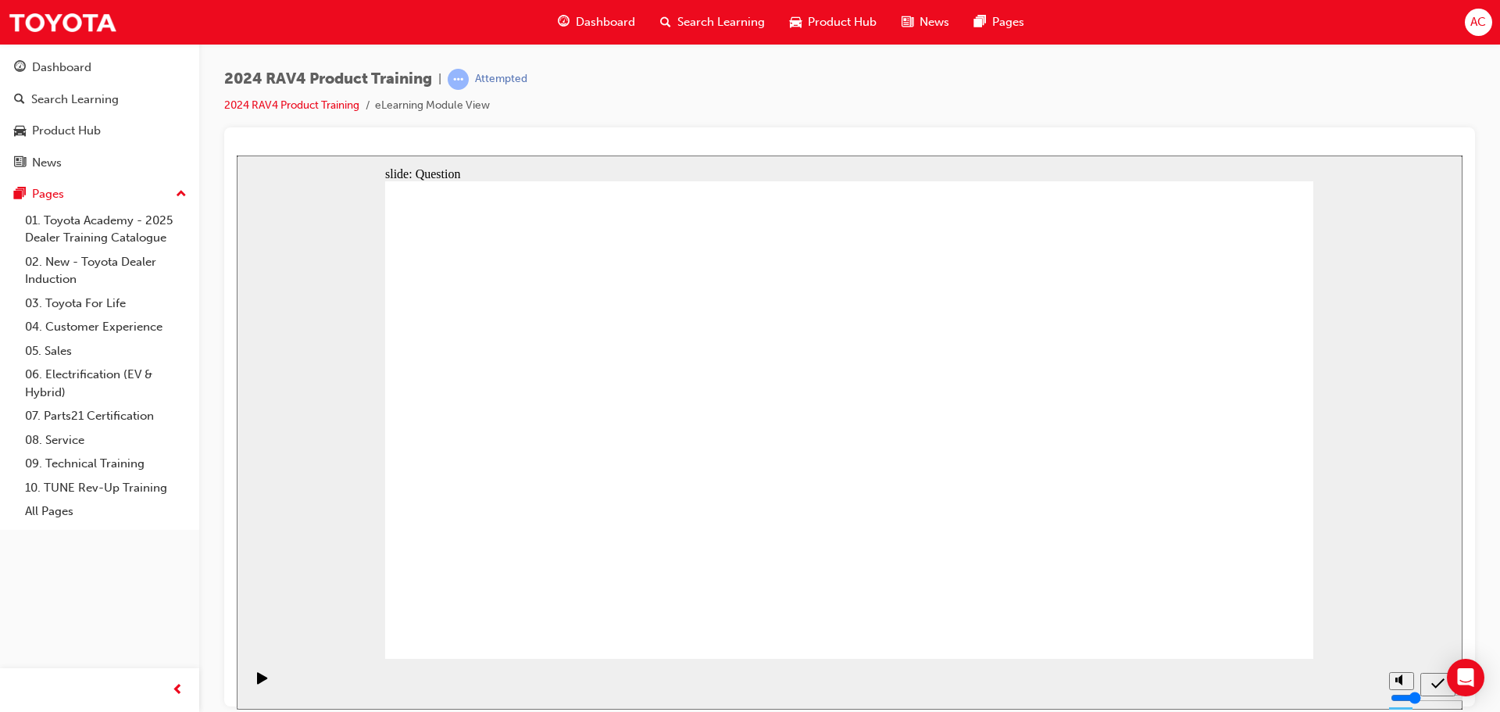
radio input "true"
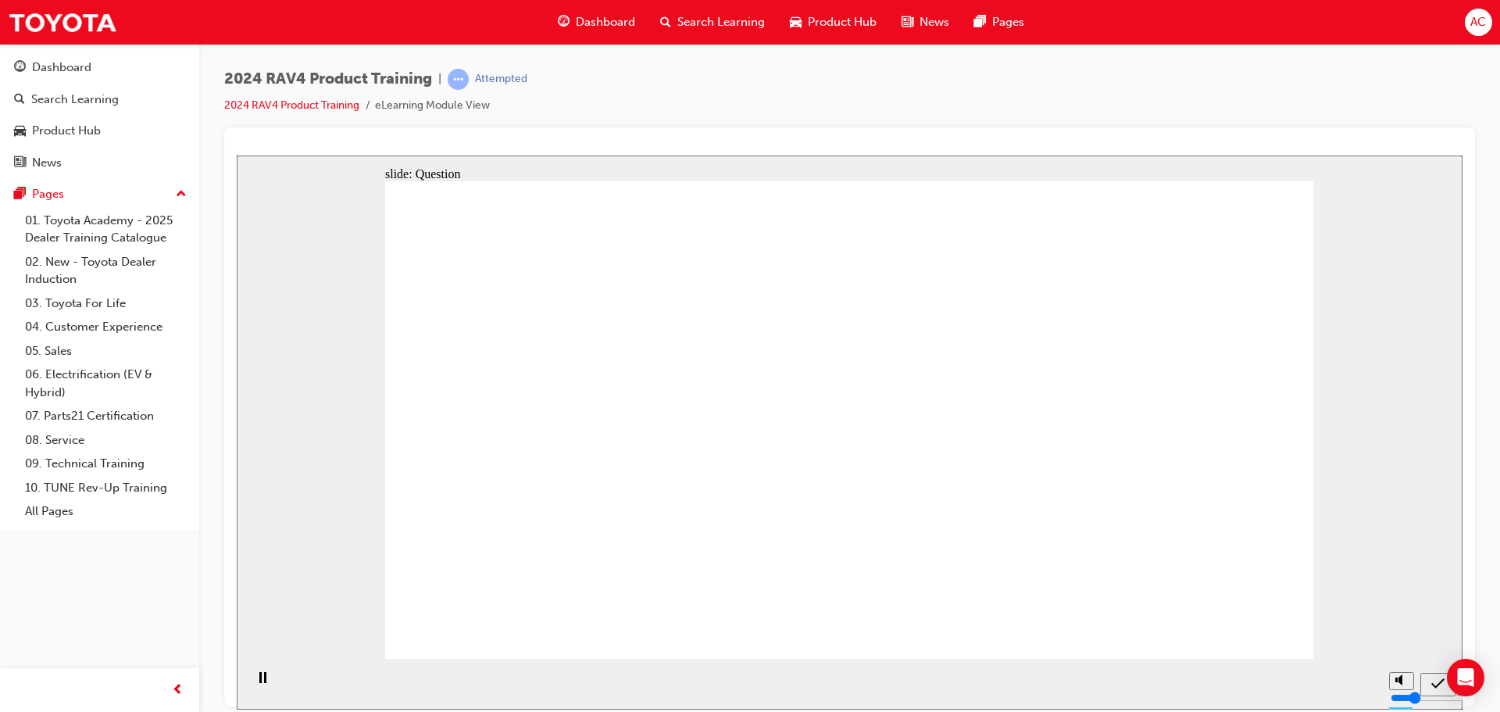
radio input "true"
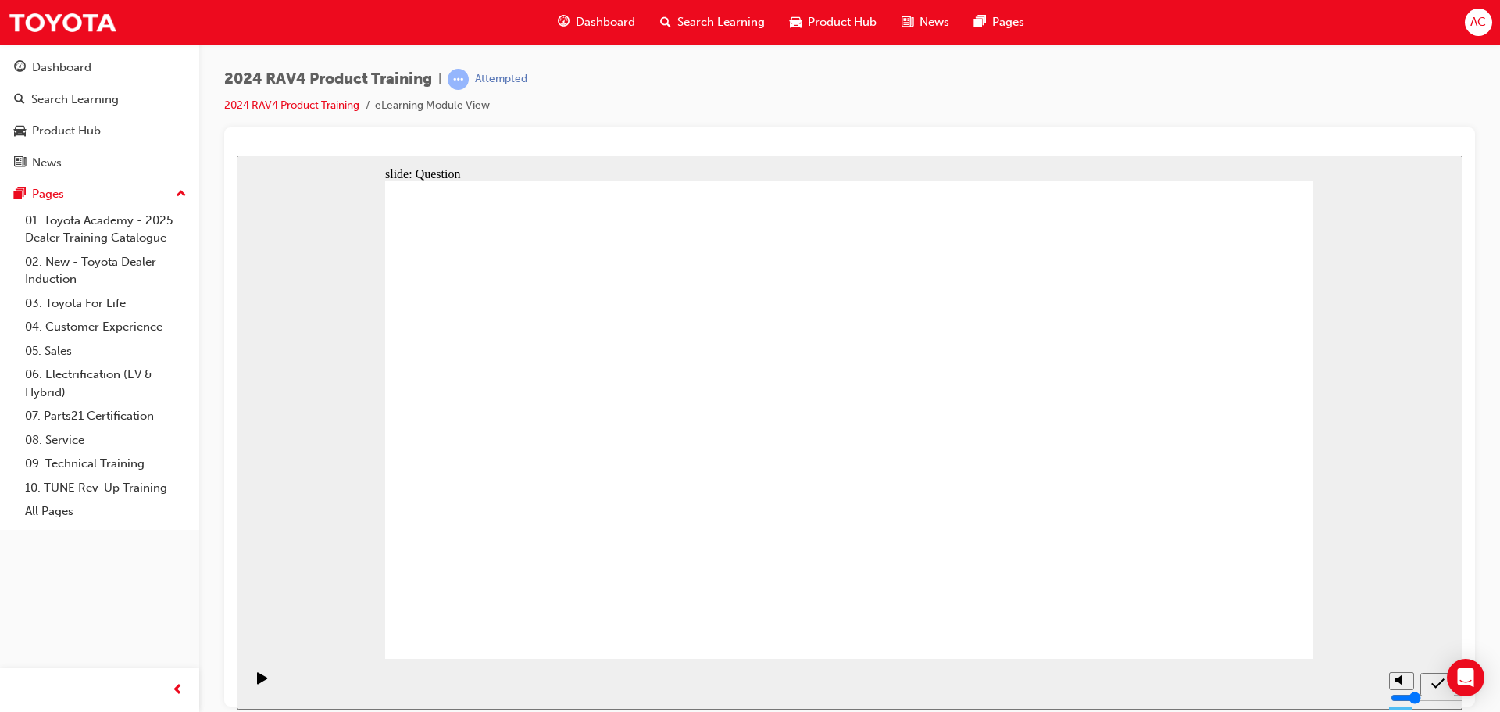
radio input "true"
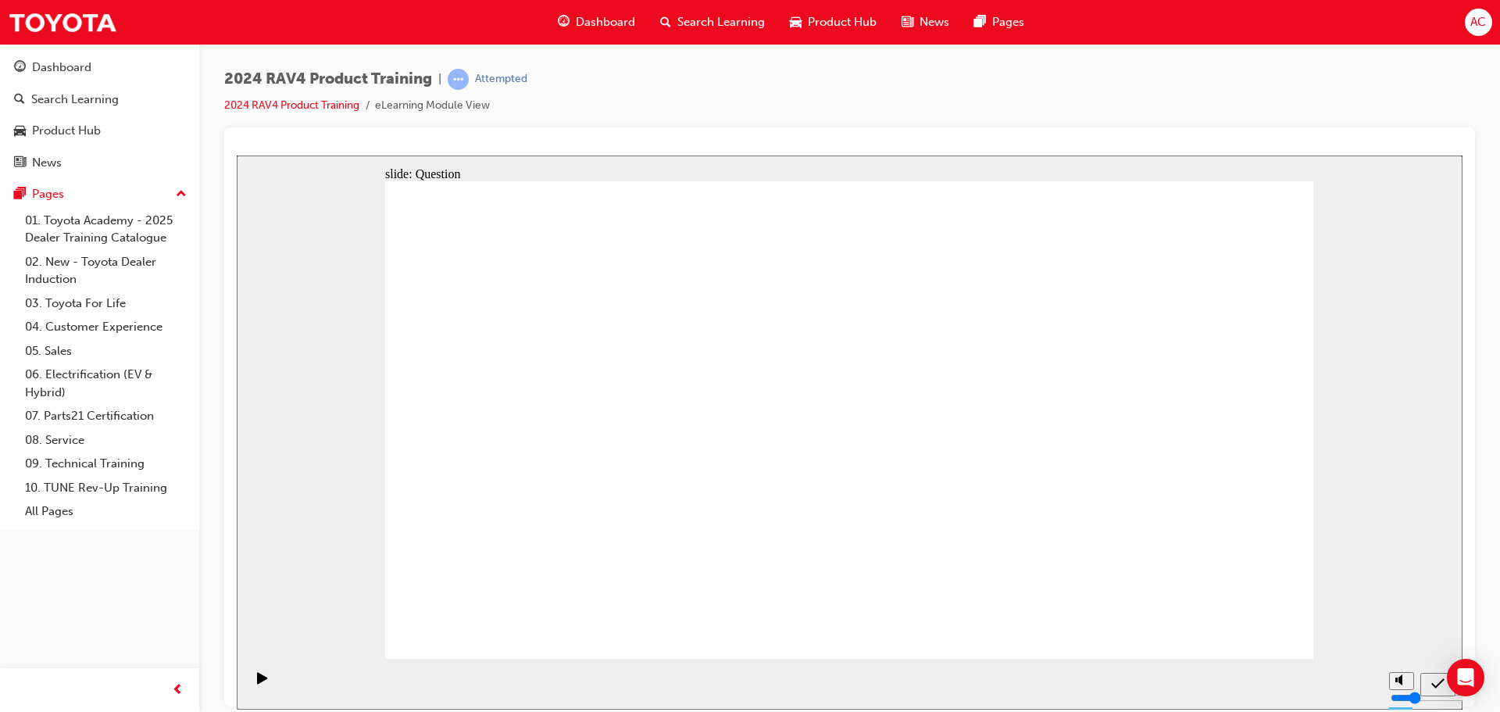
drag, startPoint x: 742, startPoint y: 366, endPoint x: 1113, endPoint y: 528, distance: 404.7
drag, startPoint x: 1118, startPoint y: 371, endPoint x: 755, endPoint y: 525, distance: 393.7
drag, startPoint x: 775, startPoint y: 482, endPoint x: 908, endPoint y: 541, distance: 145.5
drag, startPoint x: 927, startPoint y: 380, endPoint x: 552, endPoint y: 531, distance: 404.4
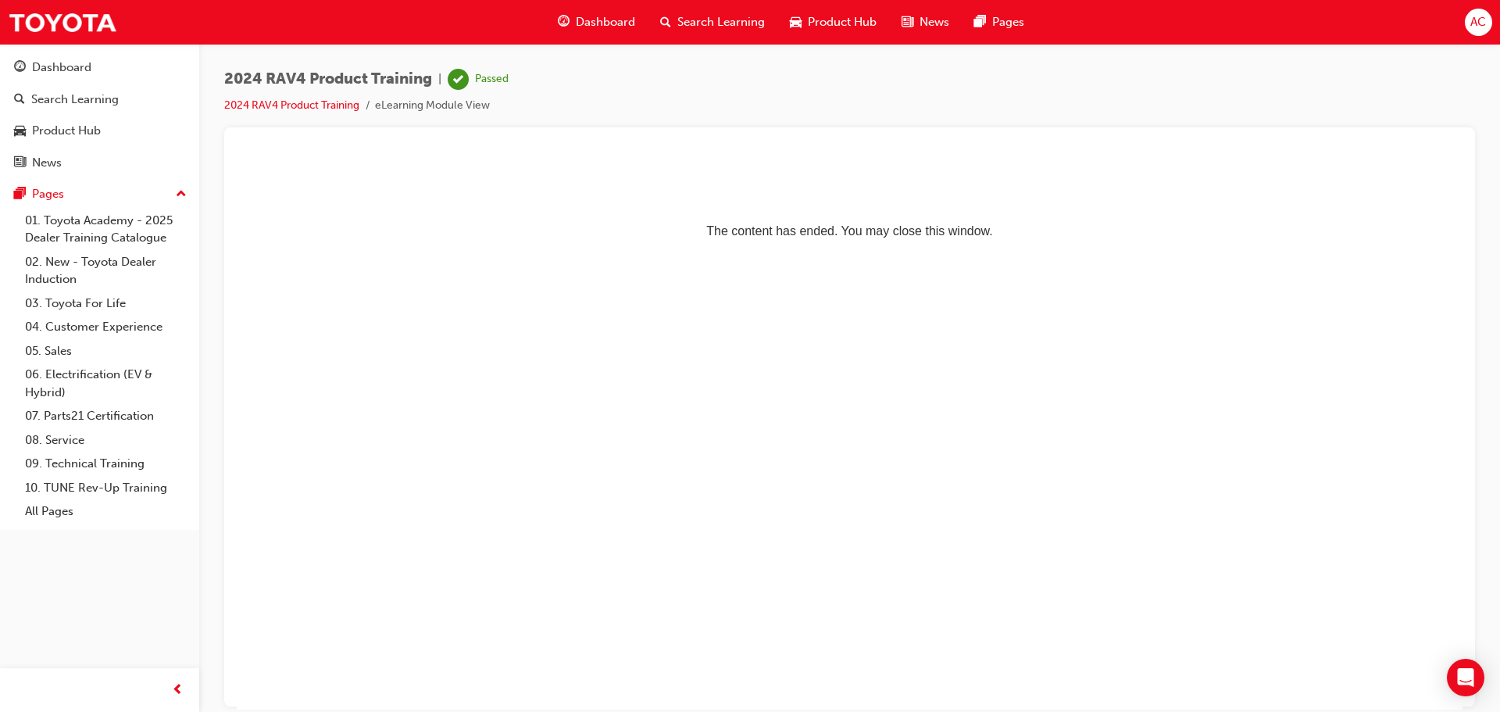
click at [618, 10] on div "Dashboard" at bounding box center [596, 22] width 102 height 32
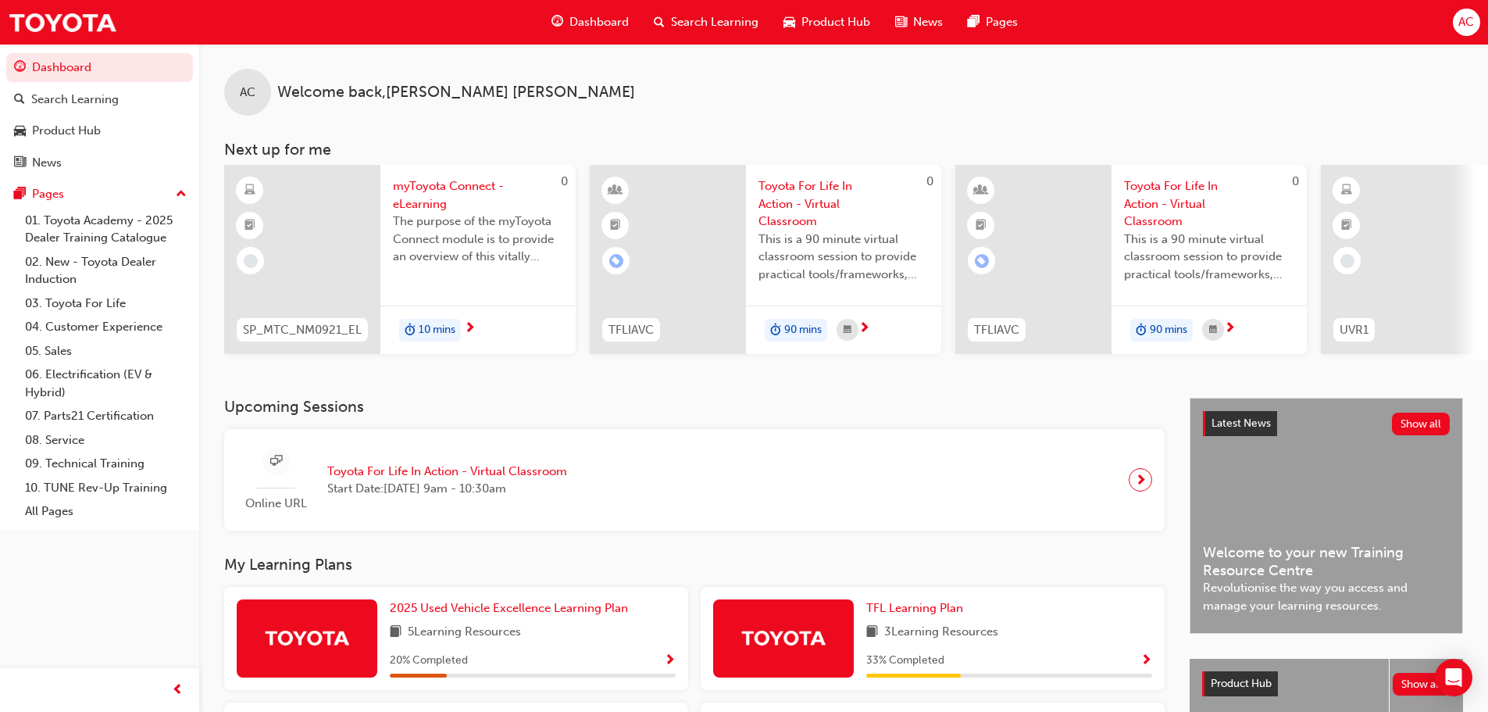
click at [692, 23] on span "Search Learning" at bounding box center [714, 22] width 87 height 18
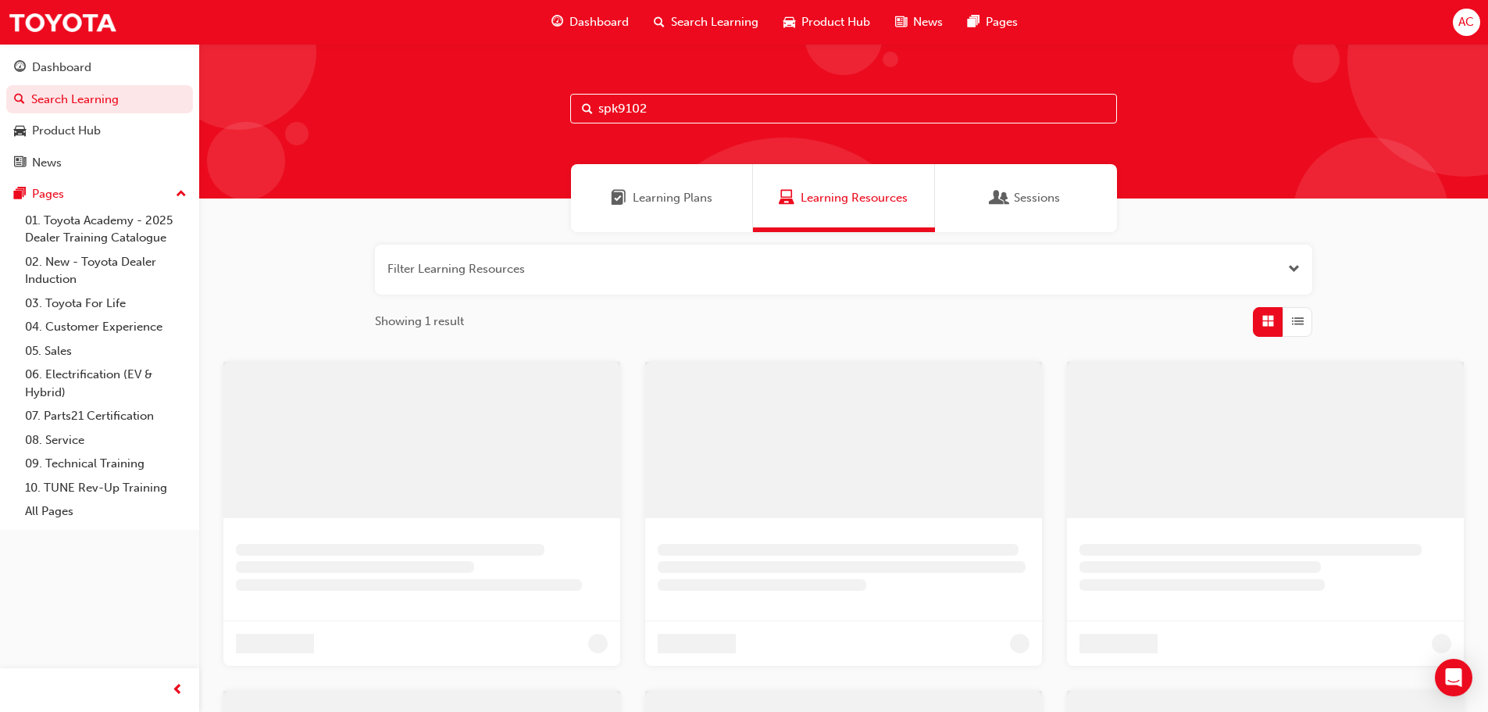
drag, startPoint x: 666, startPoint y: 103, endPoint x: 530, endPoint y: 103, distance: 135.9
click at [530, 103] on div "spk9102" at bounding box center [843, 121] width 1289 height 155
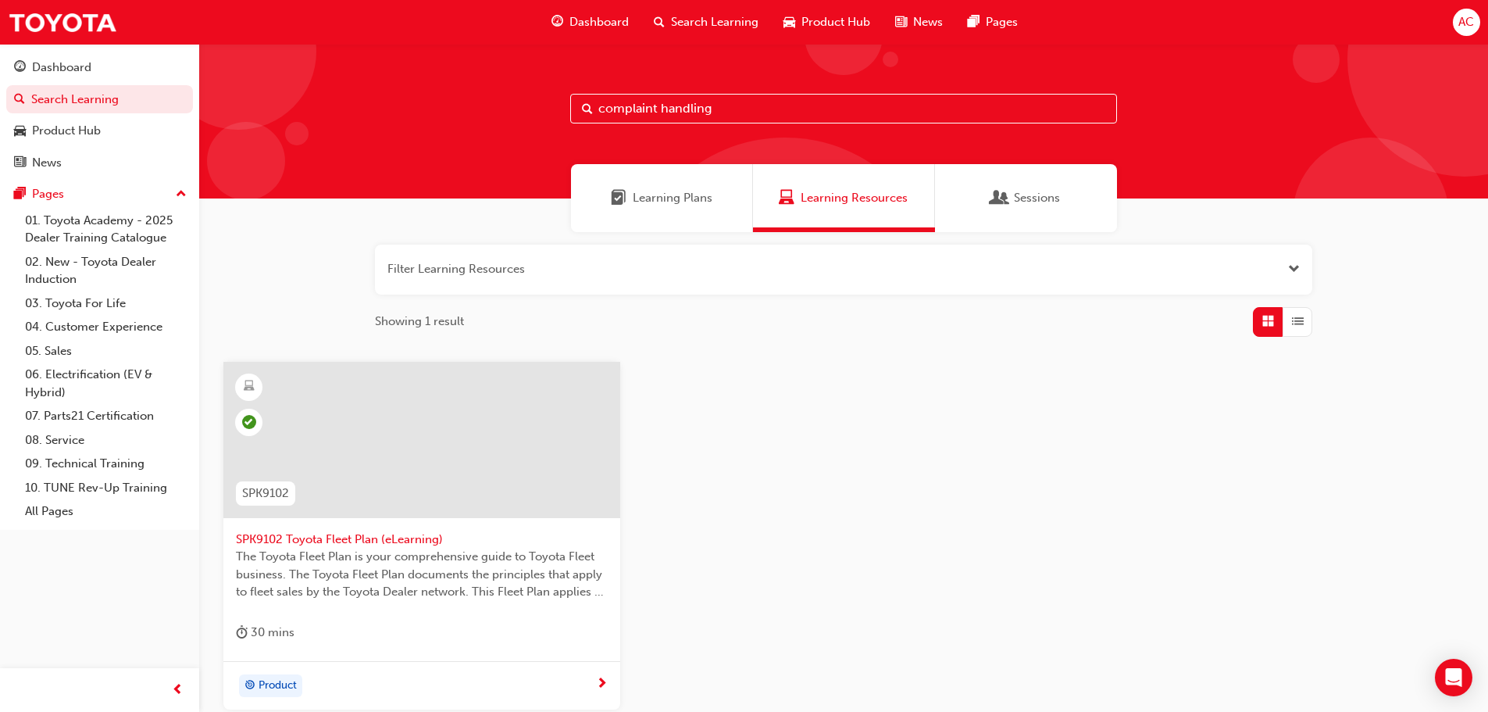
type input "complaint handling"
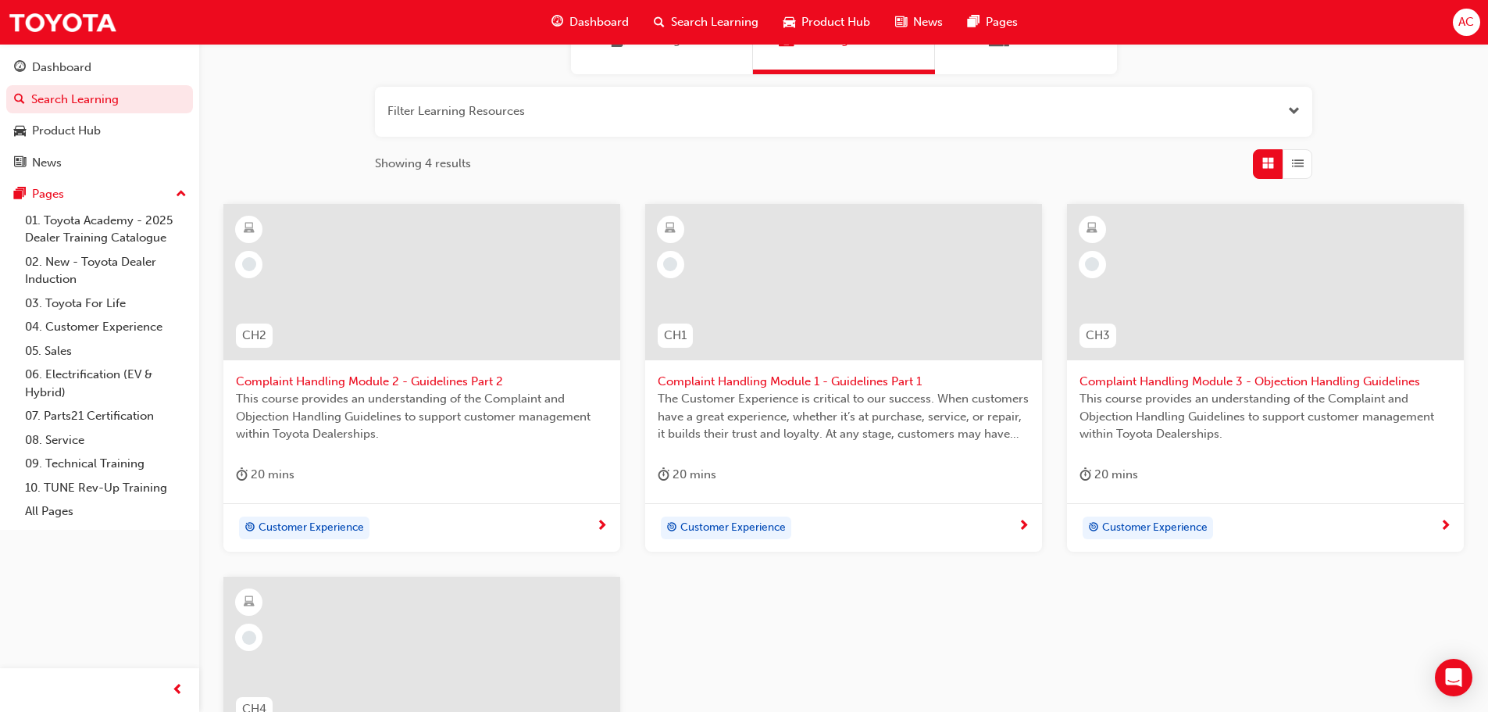
scroll to position [156, 0]
click at [780, 379] on span "Complaint Handling Module 1 - Guidelines Part 1" at bounding box center [844, 383] width 372 height 18
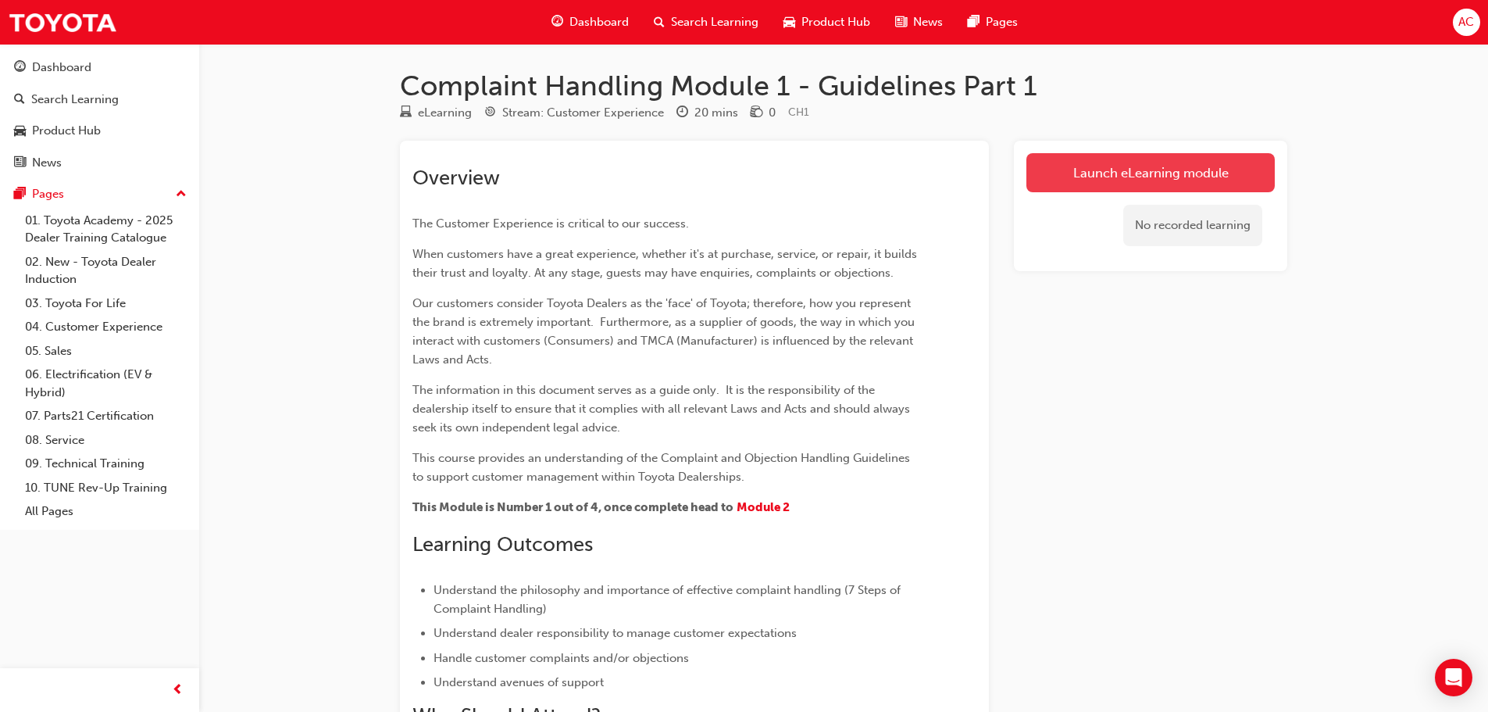
click at [1183, 169] on link "Launch eLearning module" at bounding box center [1150, 172] width 248 height 39
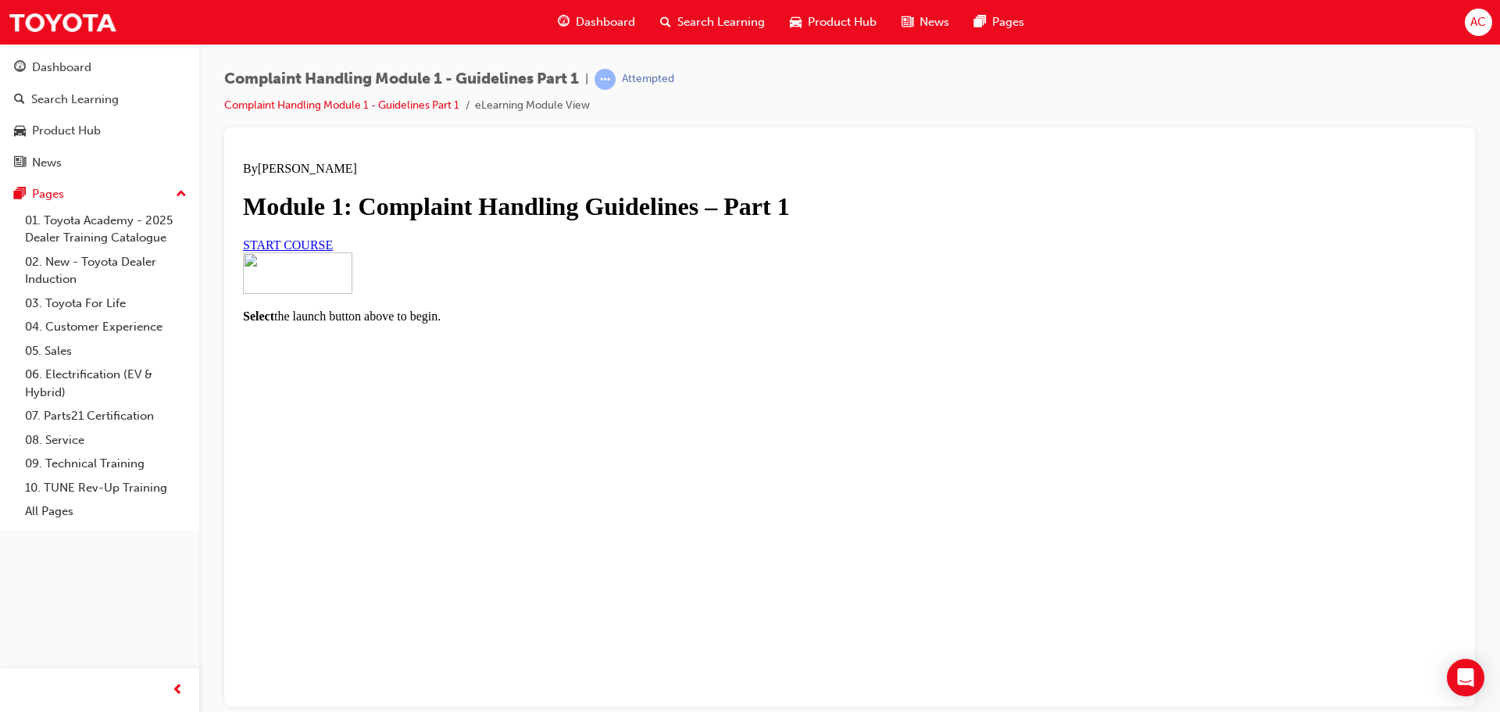
click at [333, 251] on link "START COURSE" at bounding box center [288, 243] width 90 height 13
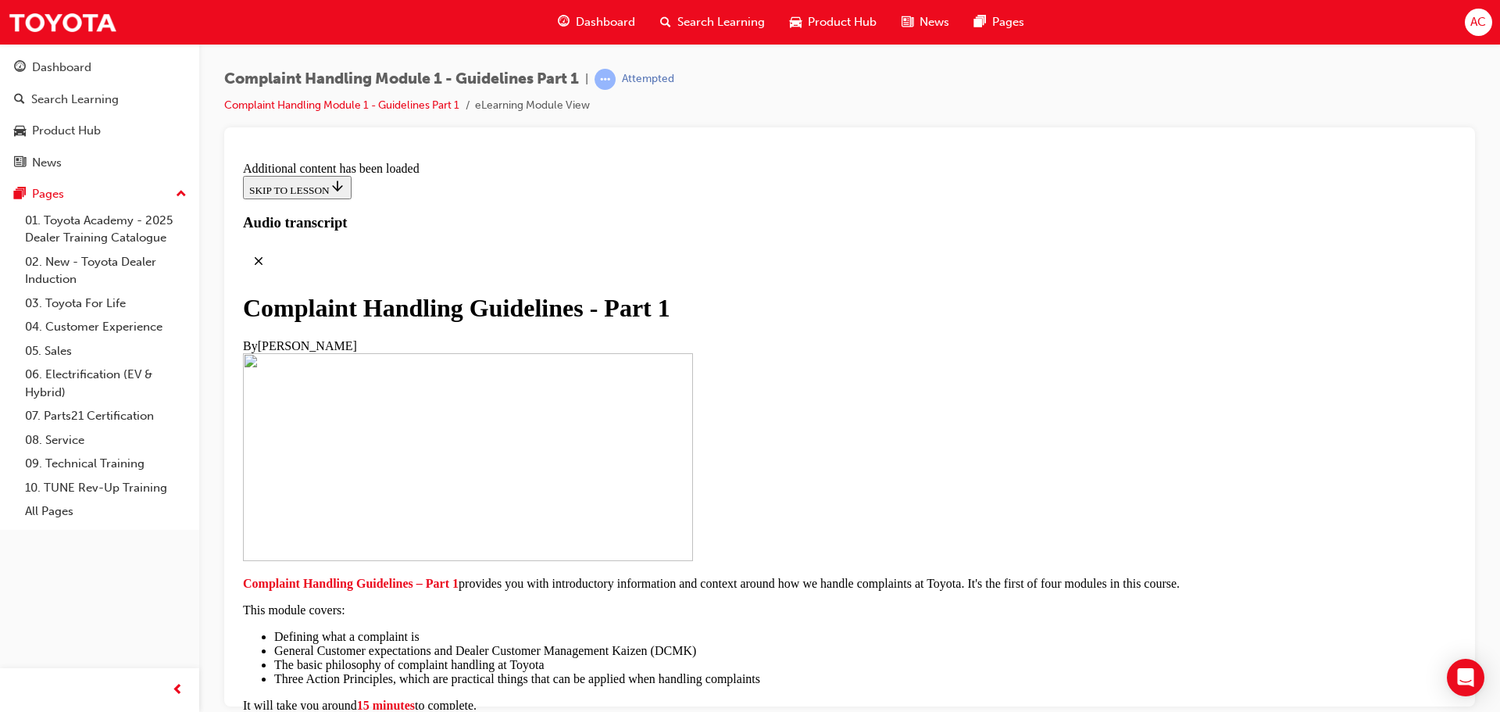
scroll to position [1113, 0]
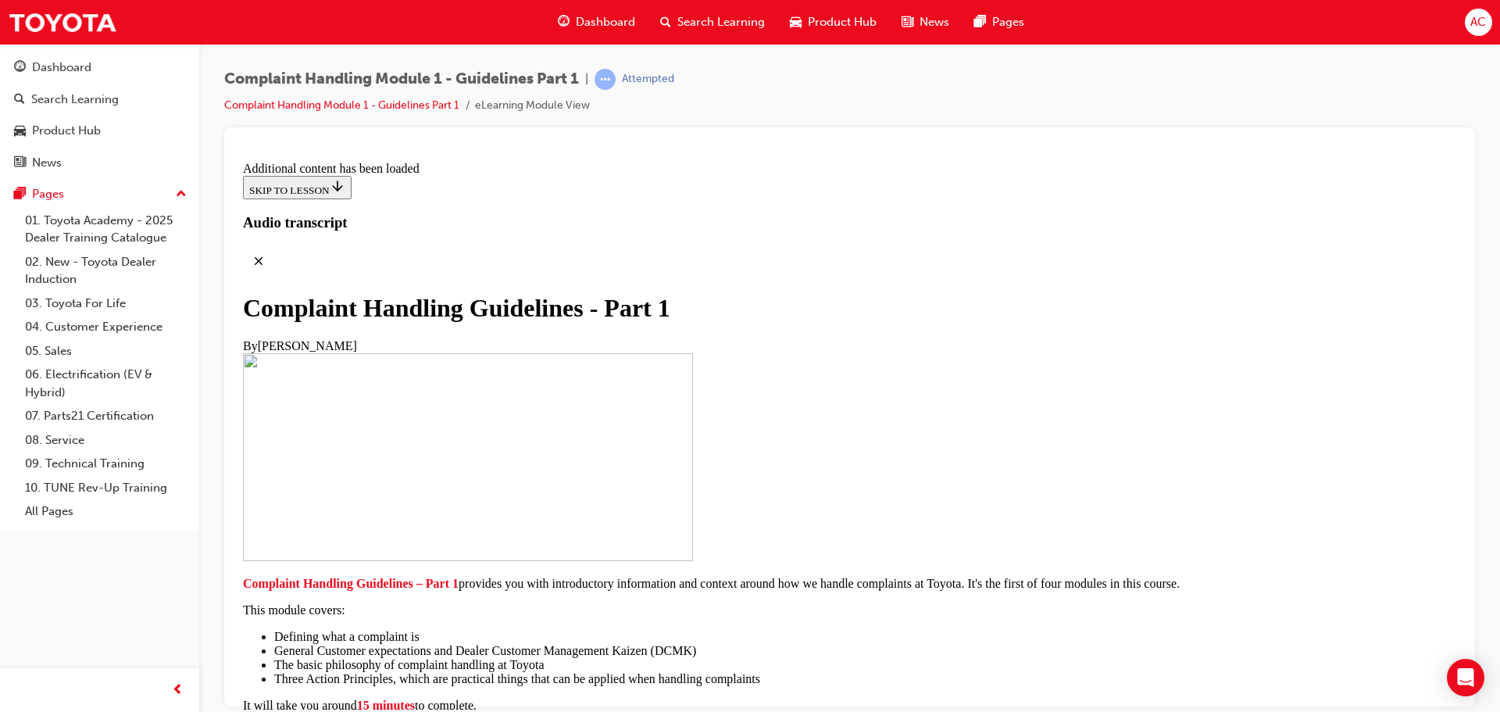
scroll to position [3335, 0]
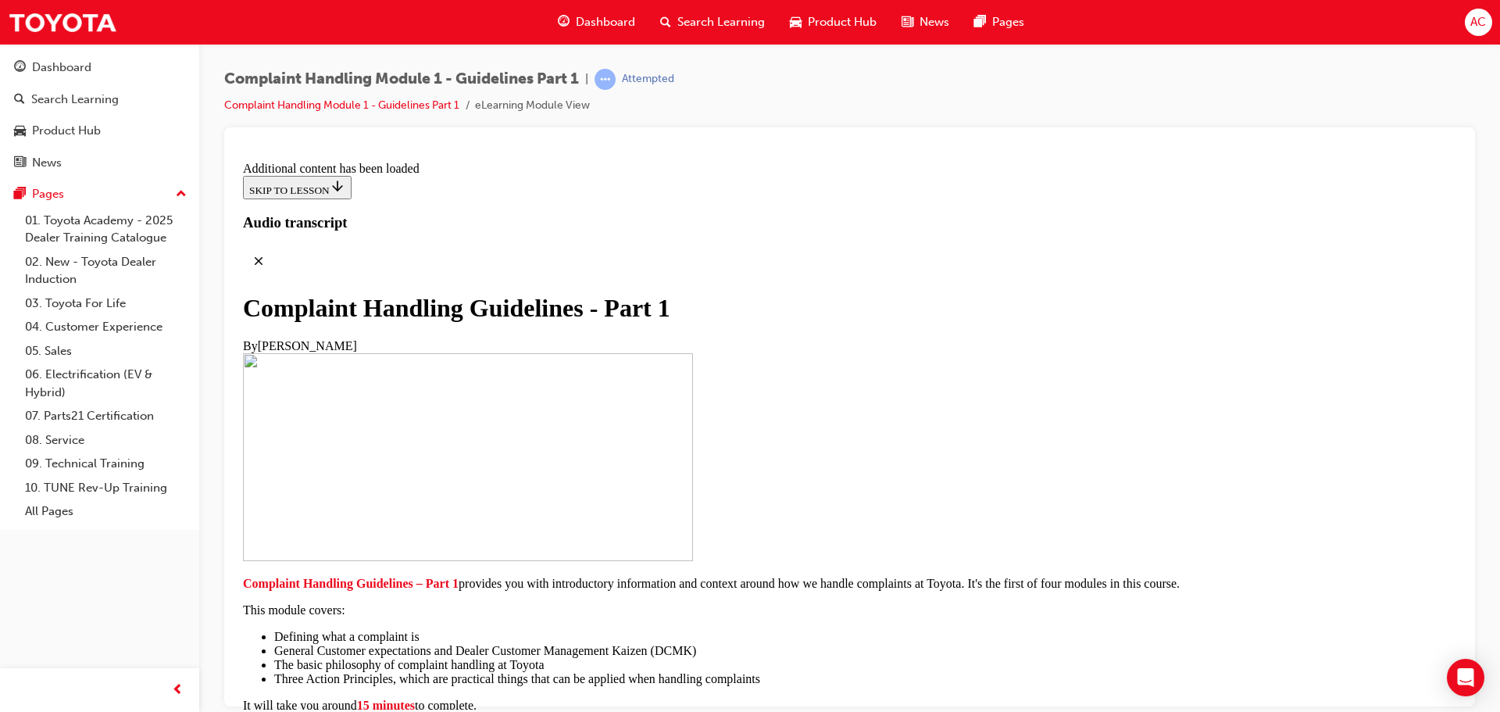
scroll to position [4361, 0]
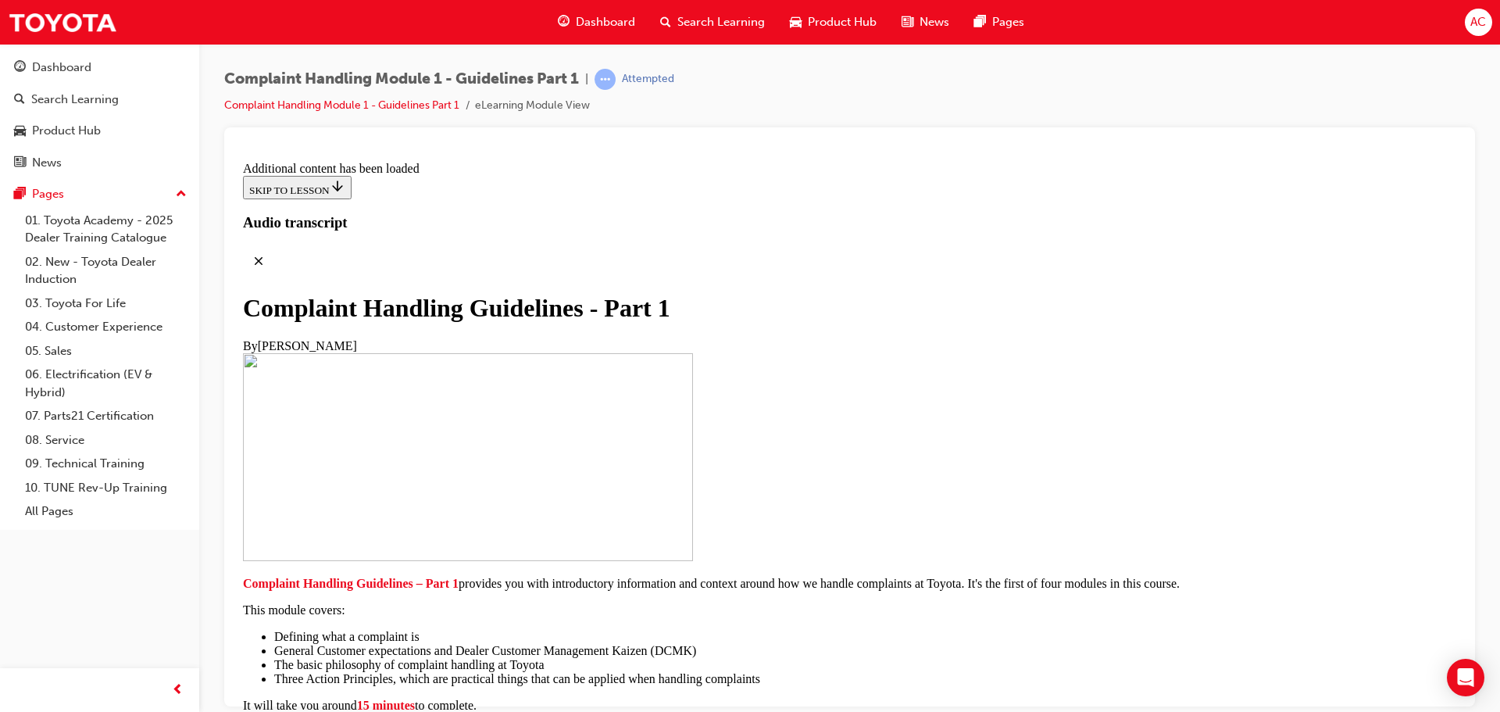
scroll to position [6155, 0]
